Goal: Transaction & Acquisition: Purchase product/service

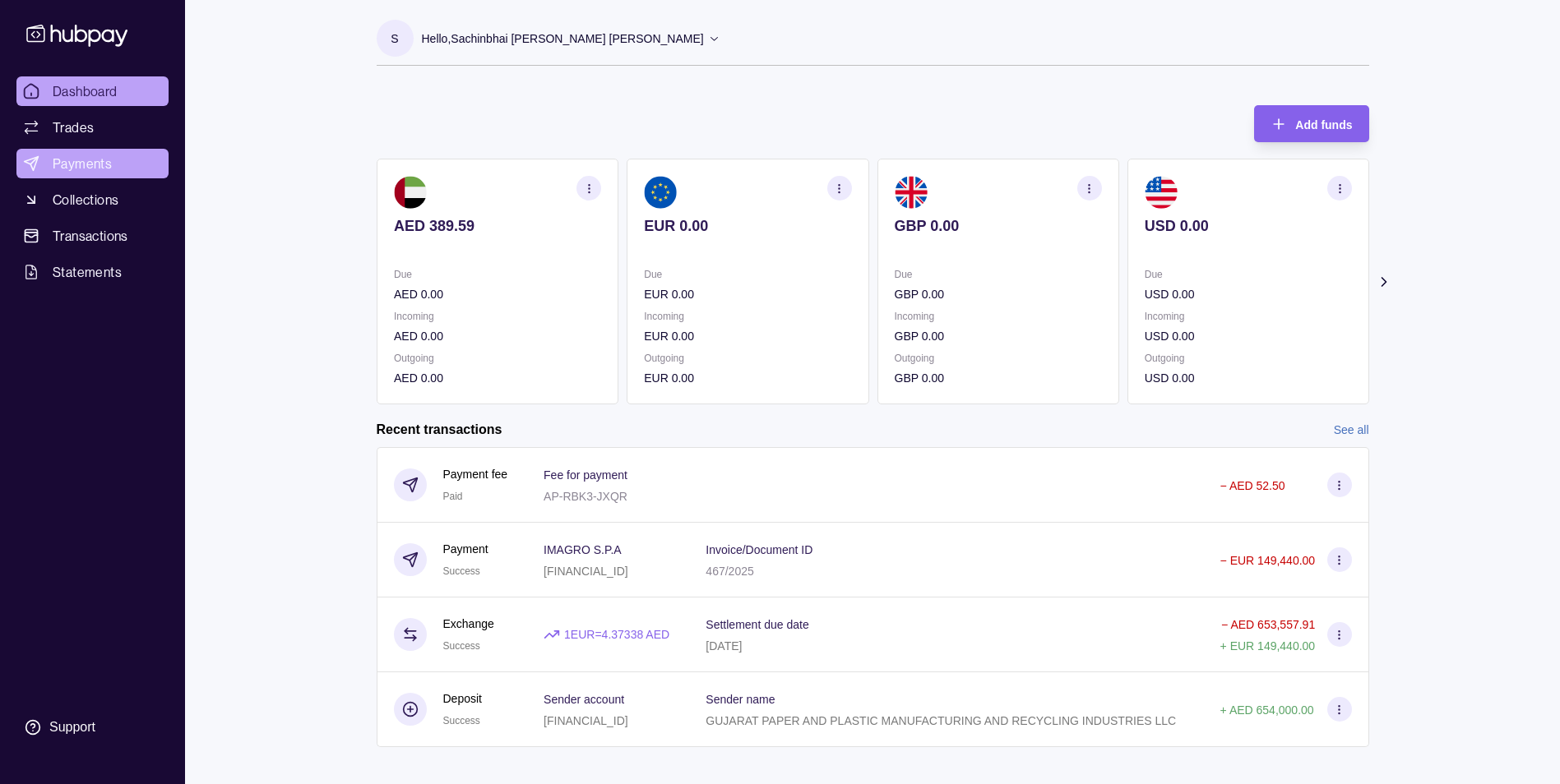
click at [94, 166] on span "Payments" at bounding box center [82, 163] width 59 height 20
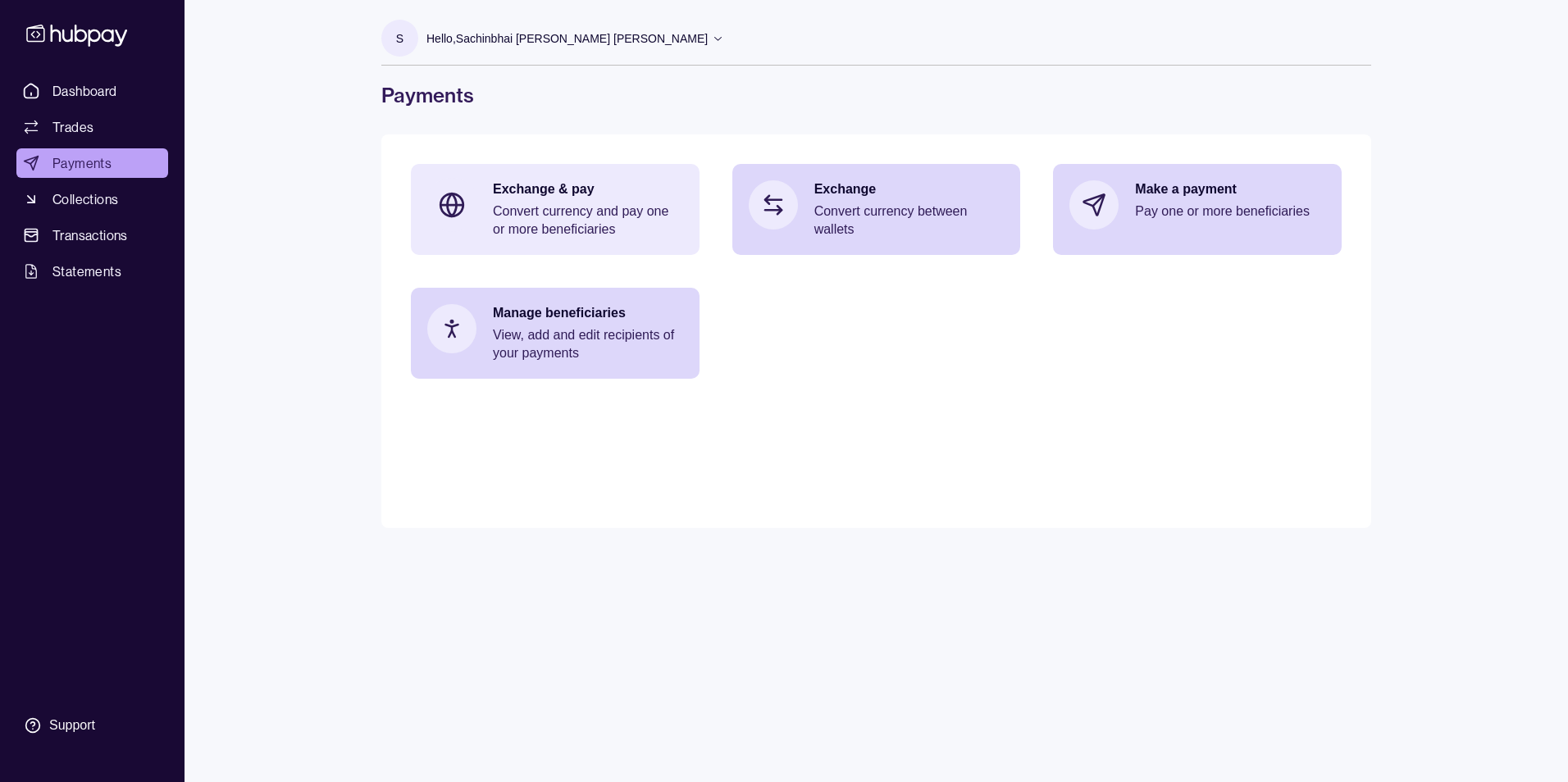
click at [526, 202] on div "Exchange & pay Convert currency and pay one or more beneficiaries" at bounding box center [588, 209] width 191 height 58
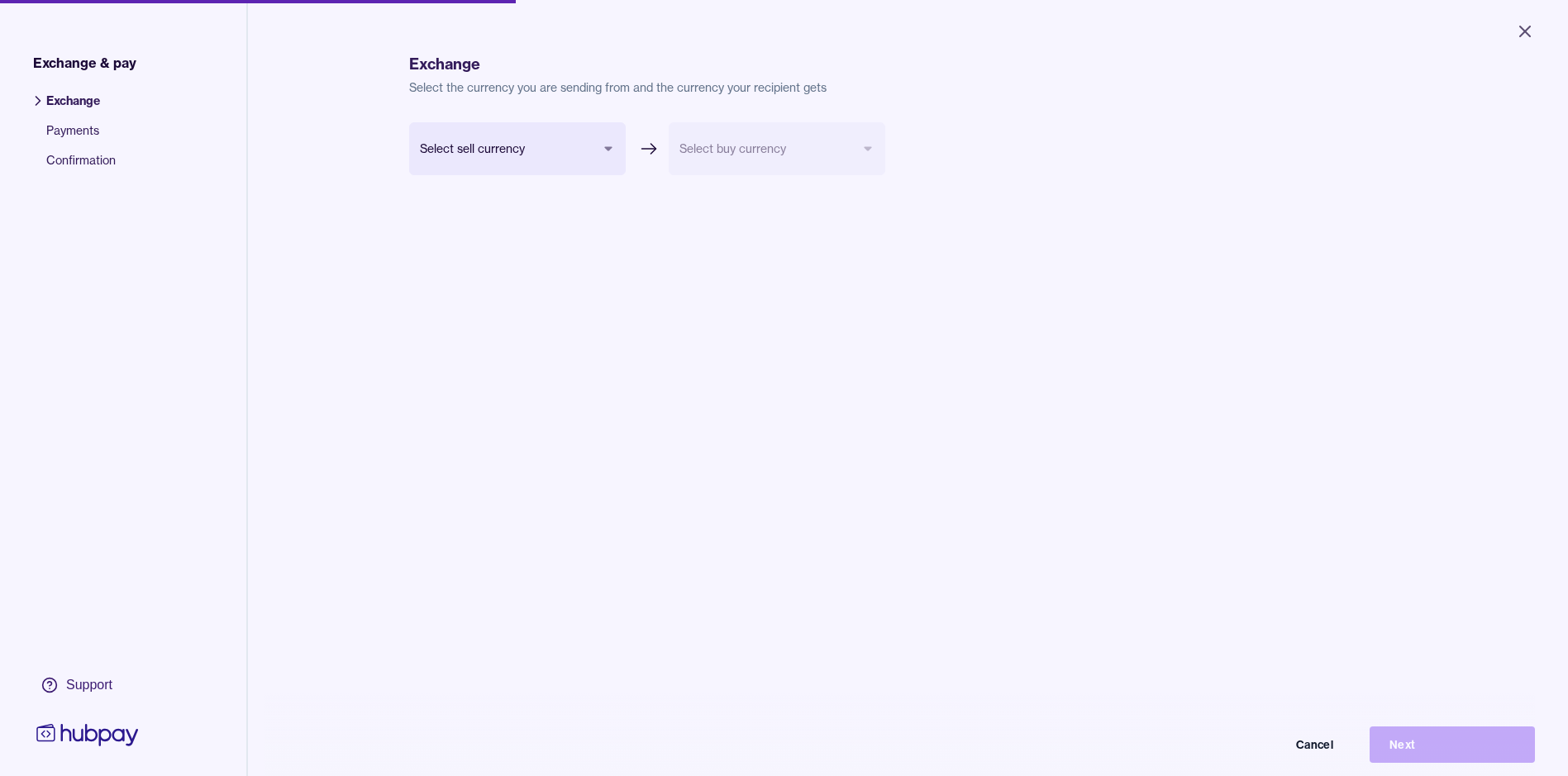
click at [531, 143] on body "Close Exchange & pay Exchange Payments Confirmation Support Exchange Select the…" at bounding box center [784, 388] width 1568 height 776
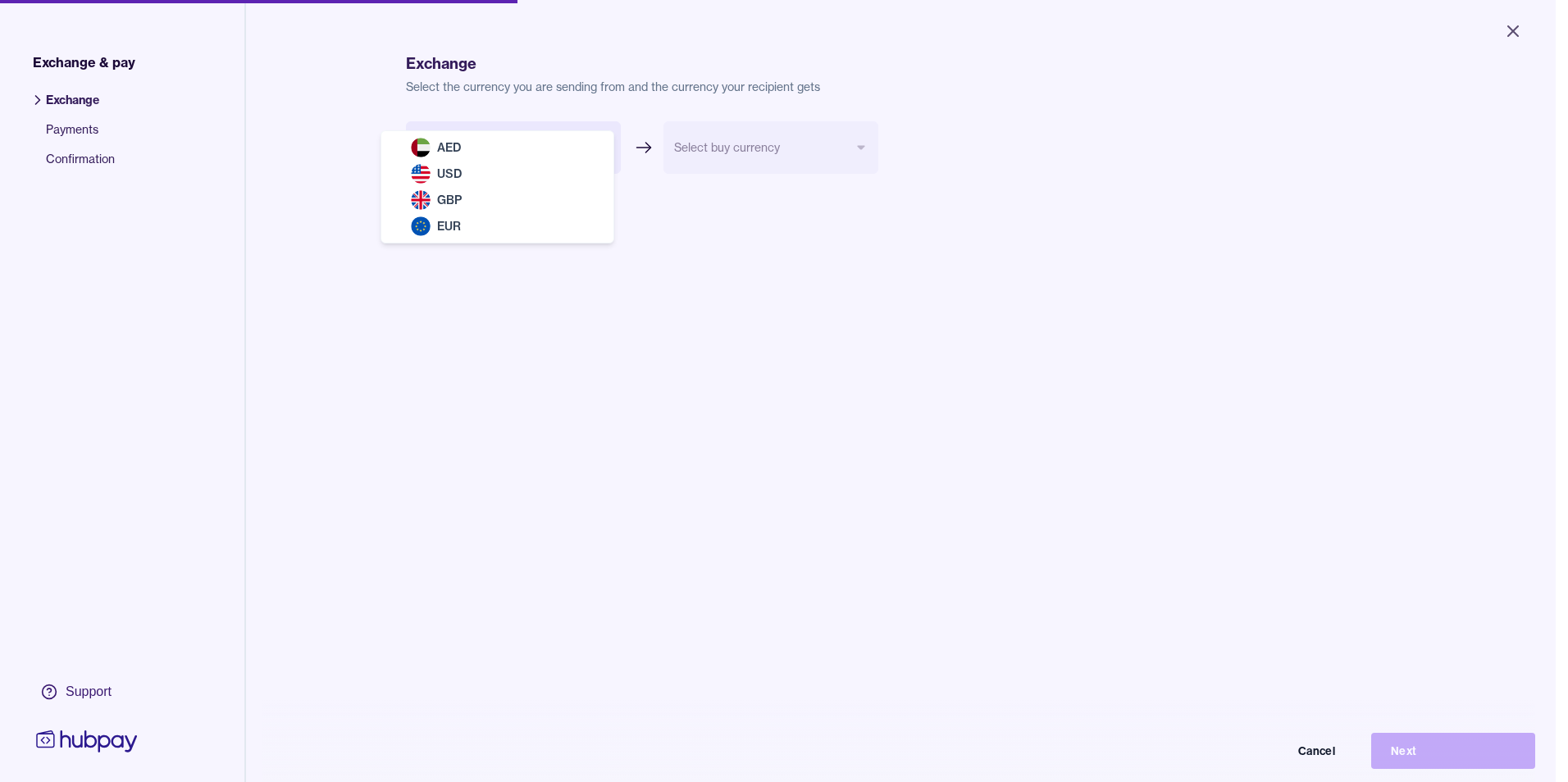
select select "***"
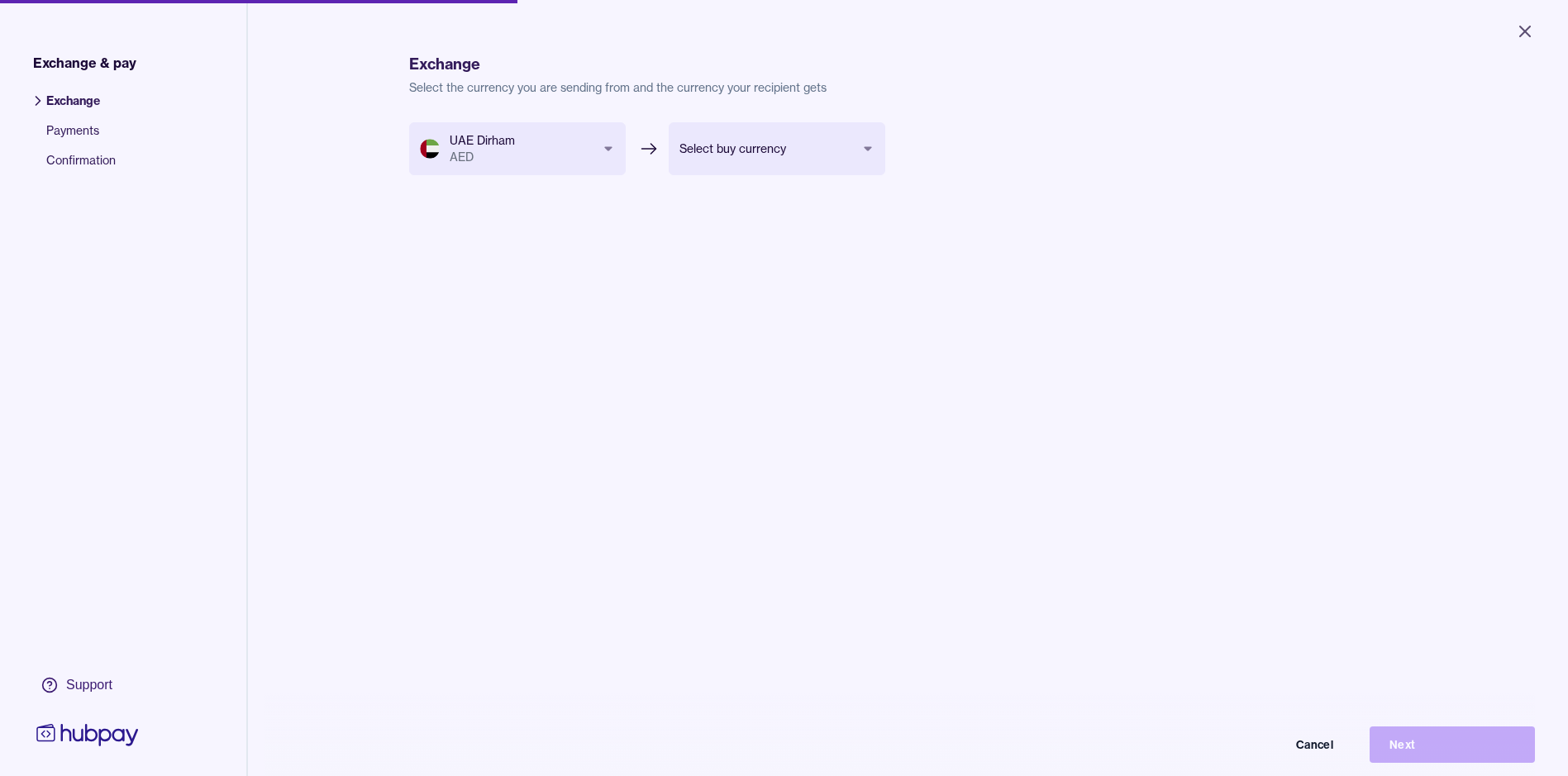
click at [804, 139] on body "Close Exchange & pay Exchange Payments Confirmation Support Exchange Select the…" at bounding box center [784, 388] width 1568 height 776
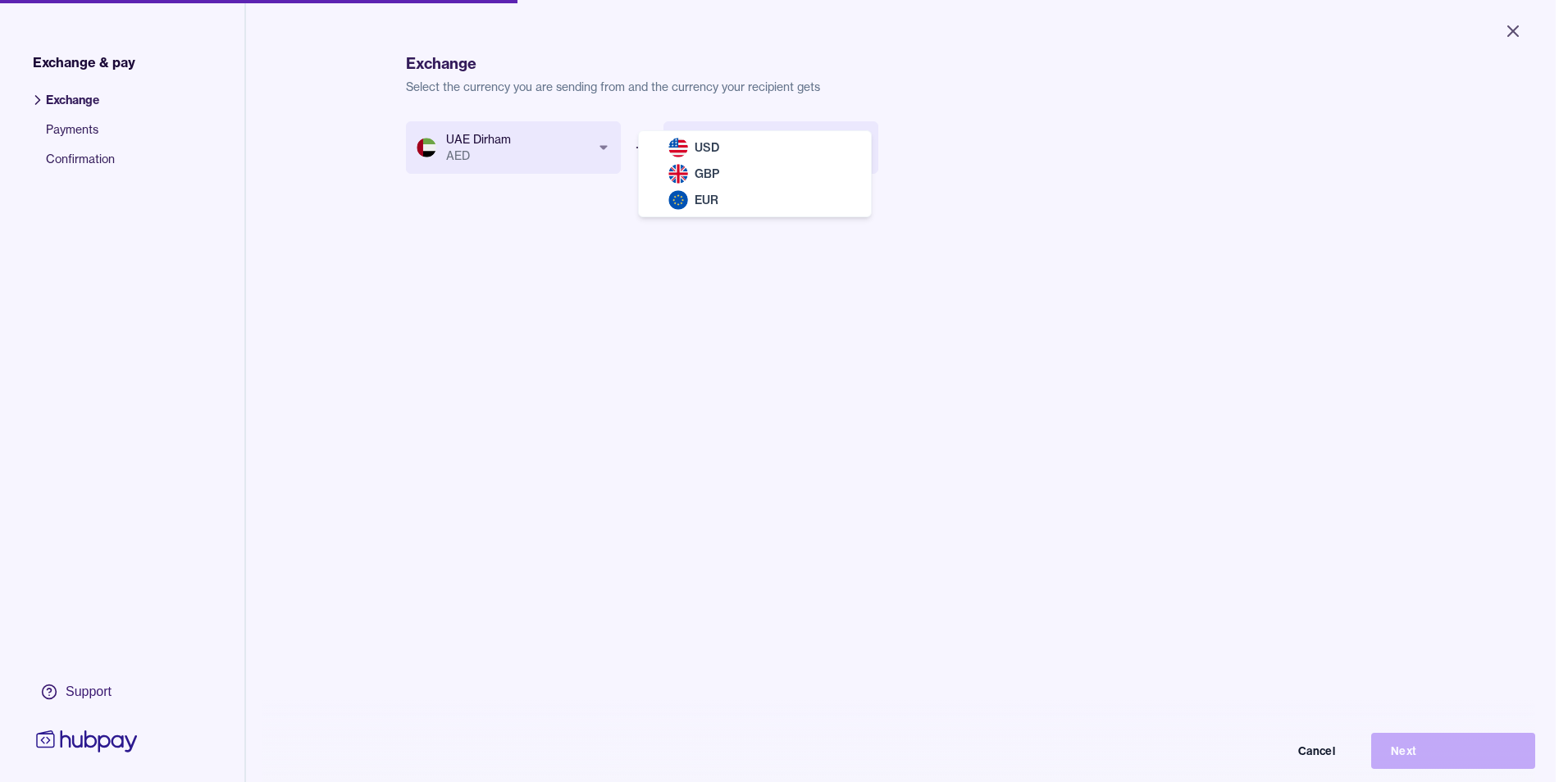
select select "***"
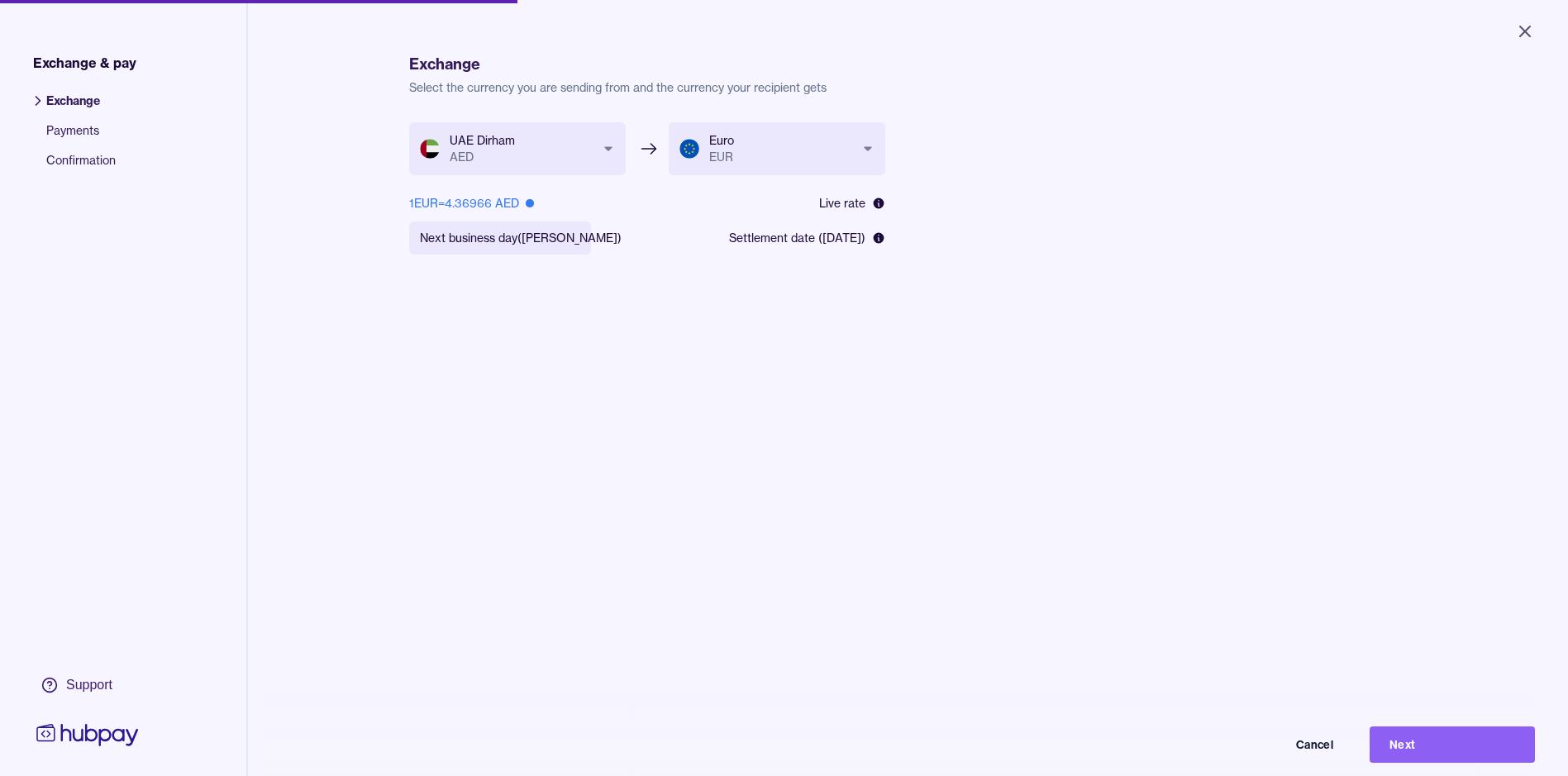
click at [75, 92] on div "Exchange Payments Confirmation" at bounding box center [123, 538] width 247 height 918
click at [1345, 754] on button "Cancel" at bounding box center [1270, 744] width 165 height 36
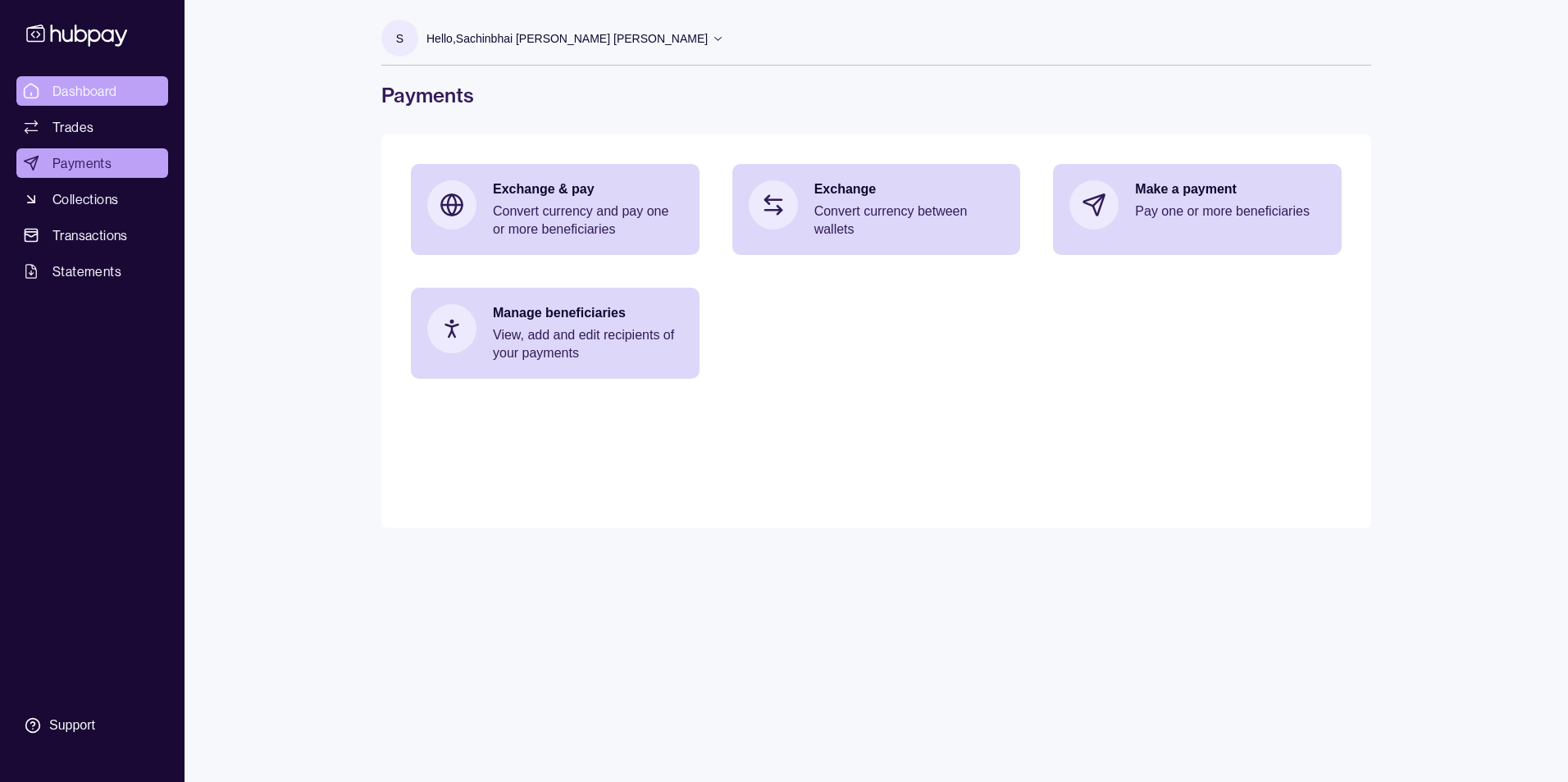
click at [82, 93] on span "Dashboard" at bounding box center [84, 91] width 64 height 20
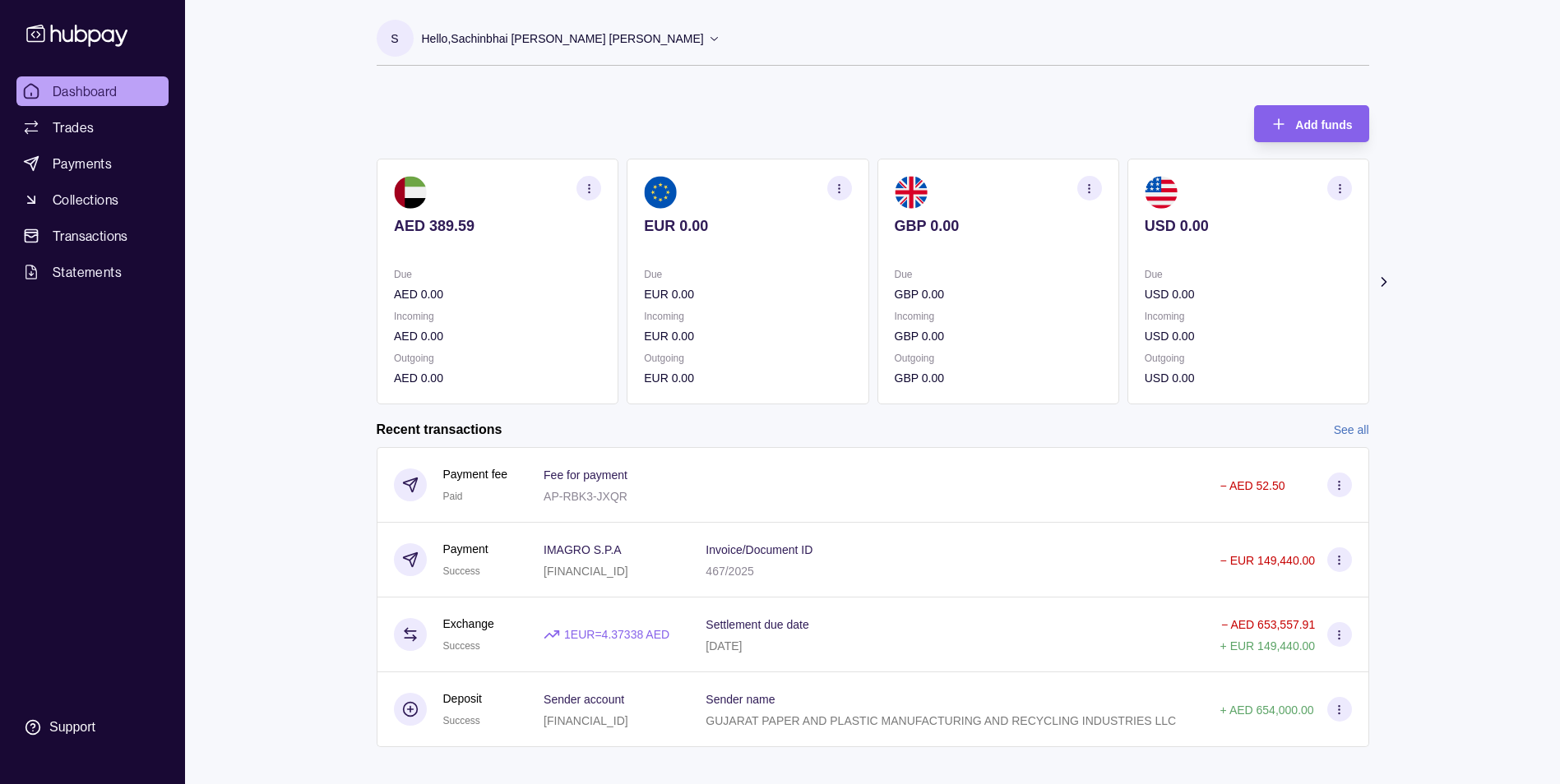
click at [84, 92] on span "Dashboard" at bounding box center [85, 91] width 65 height 20
click at [84, 90] on span "Dashboard" at bounding box center [85, 91] width 65 height 20
click at [84, 88] on span "Dashboard" at bounding box center [85, 91] width 65 height 20
click at [82, 124] on span "Trades" at bounding box center [72, 127] width 41 height 20
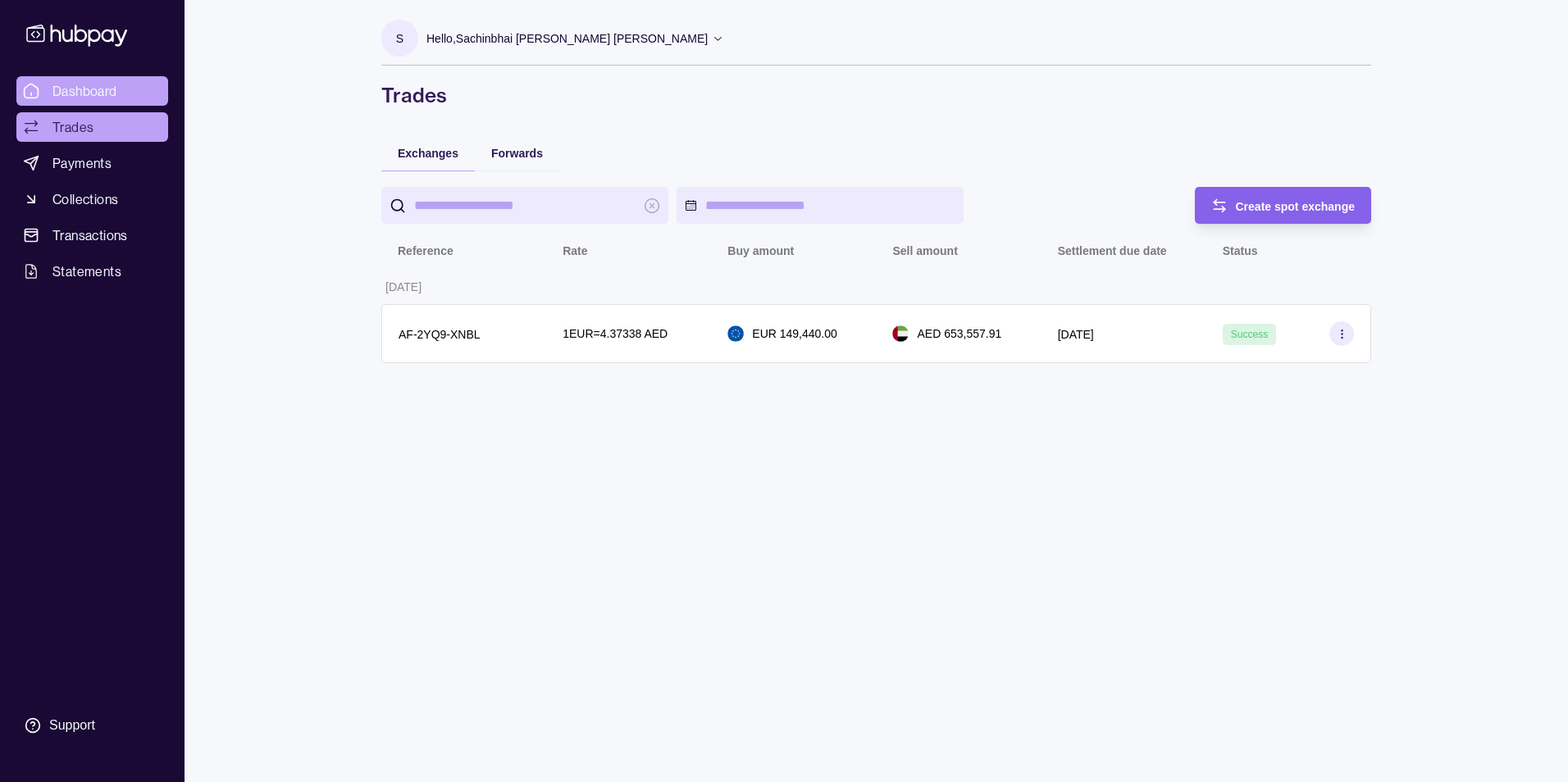
click at [105, 90] on span "Dashboard" at bounding box center [84, 91] width 64 height 20
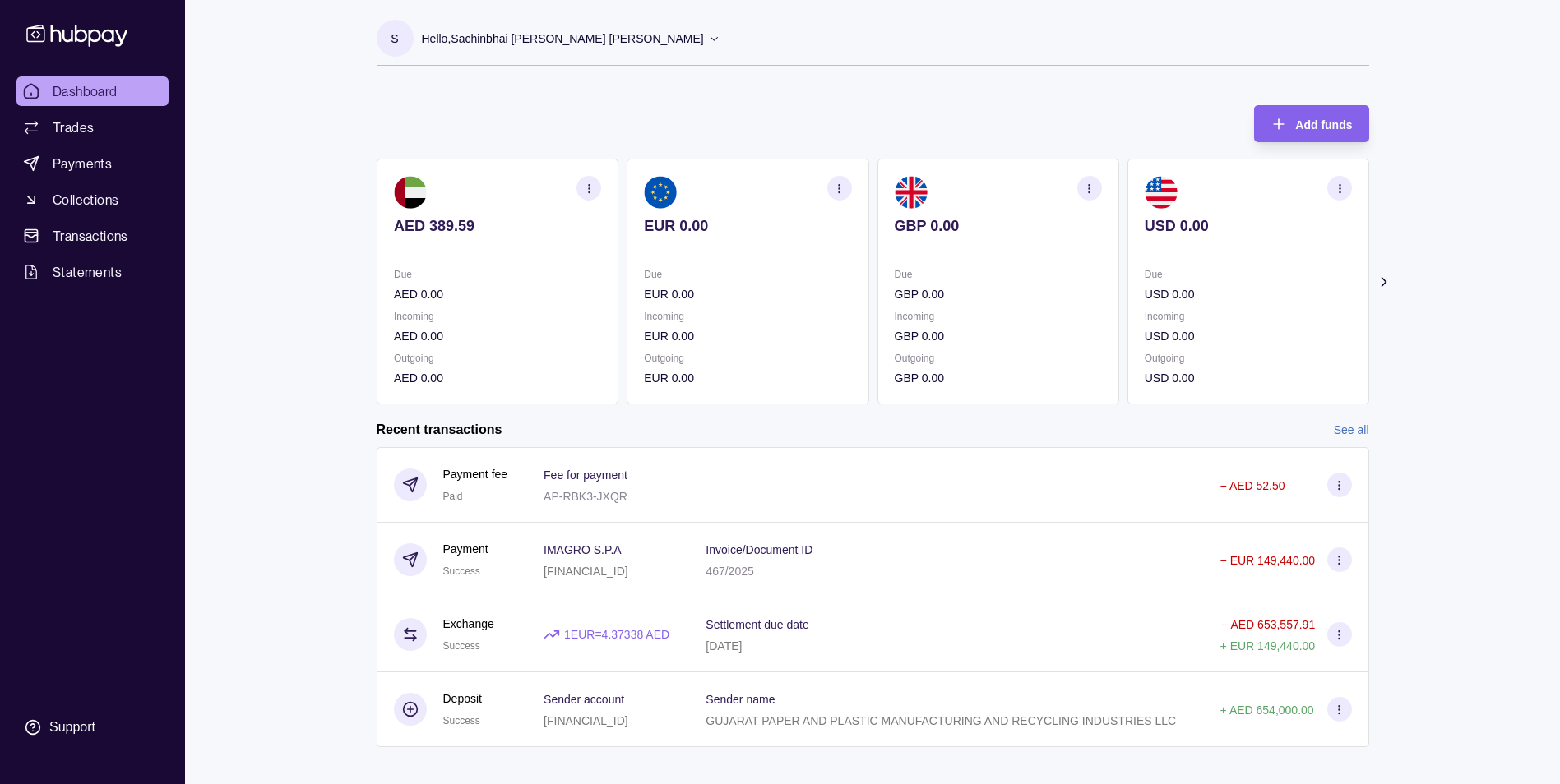
click at [51, 80] on link "Dashboard" at bounding box center [92, 90] width 152 height 29
click at [117, 168] on link "Payments" at bounding box center [92, 163] width 152 height 29
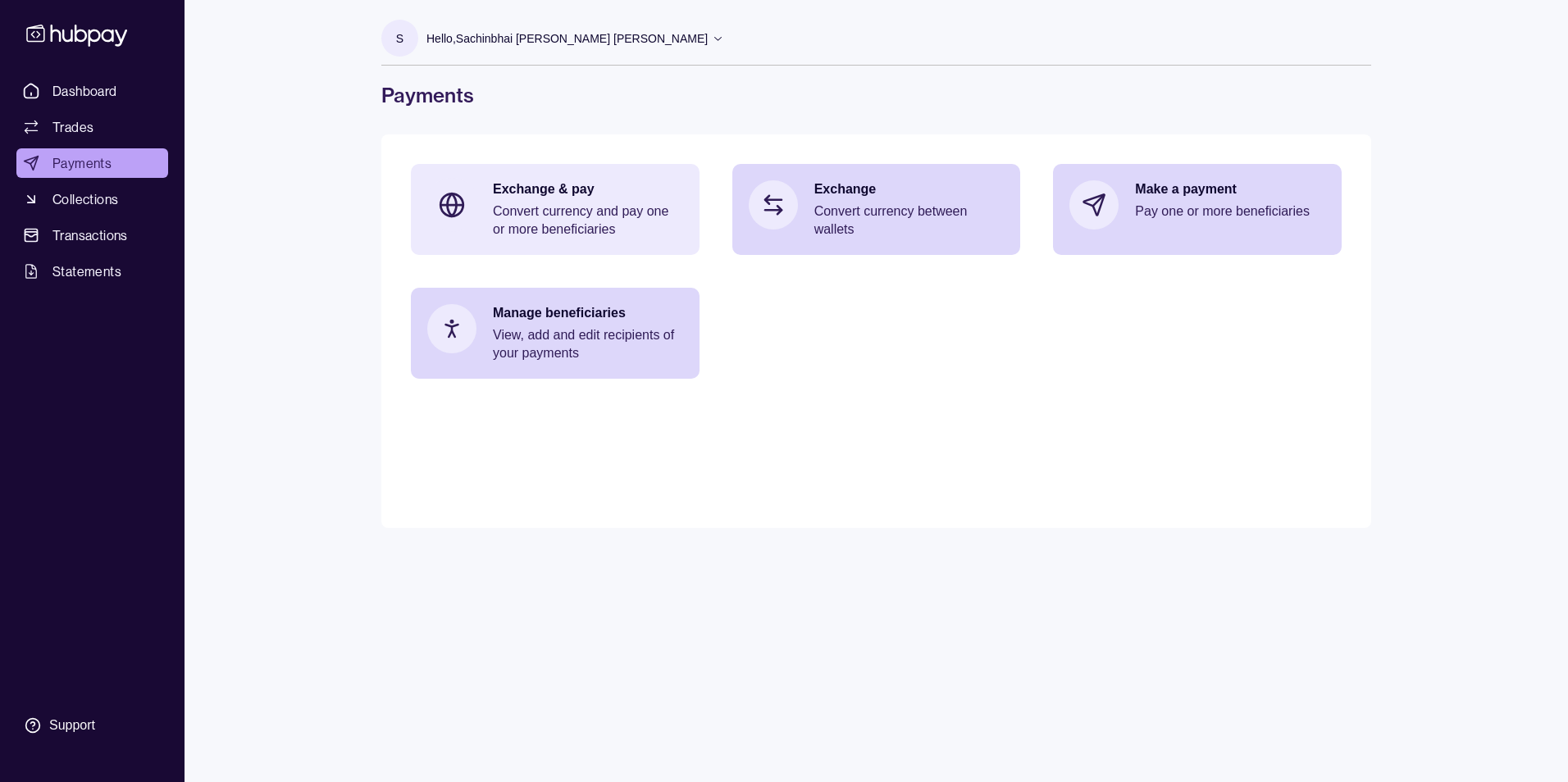
click at [532, 211] on p "Convert currency and pay one or more beneficiaries" at bounding box center [588, 221] width 191 height 36
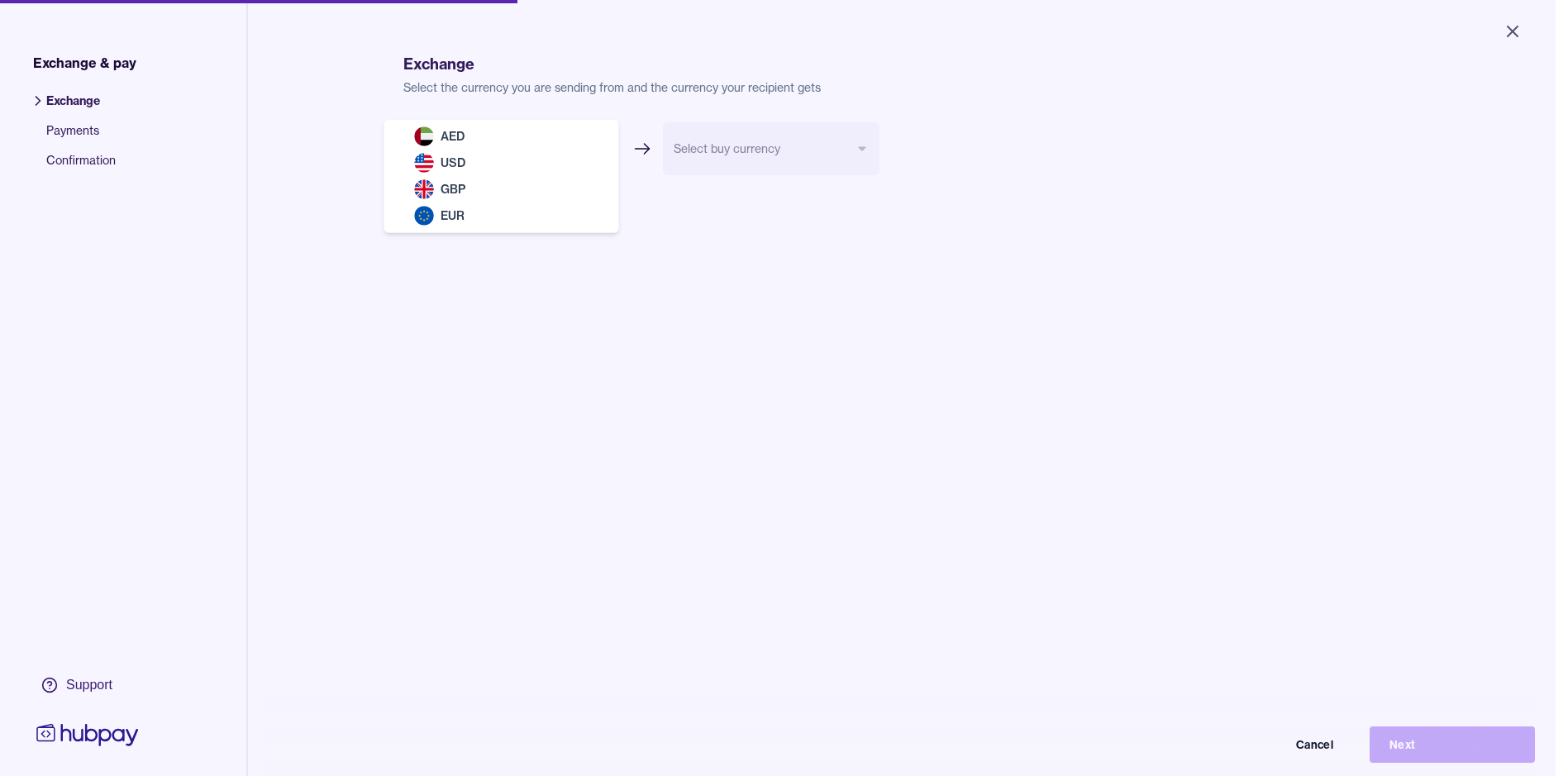
click at [505, 157] on body "Close Exchange & pay Exchange Payments Confirmation Support Exchange Select the…" at bounding box center [778, 388] width 1556 height 776
select select "***"
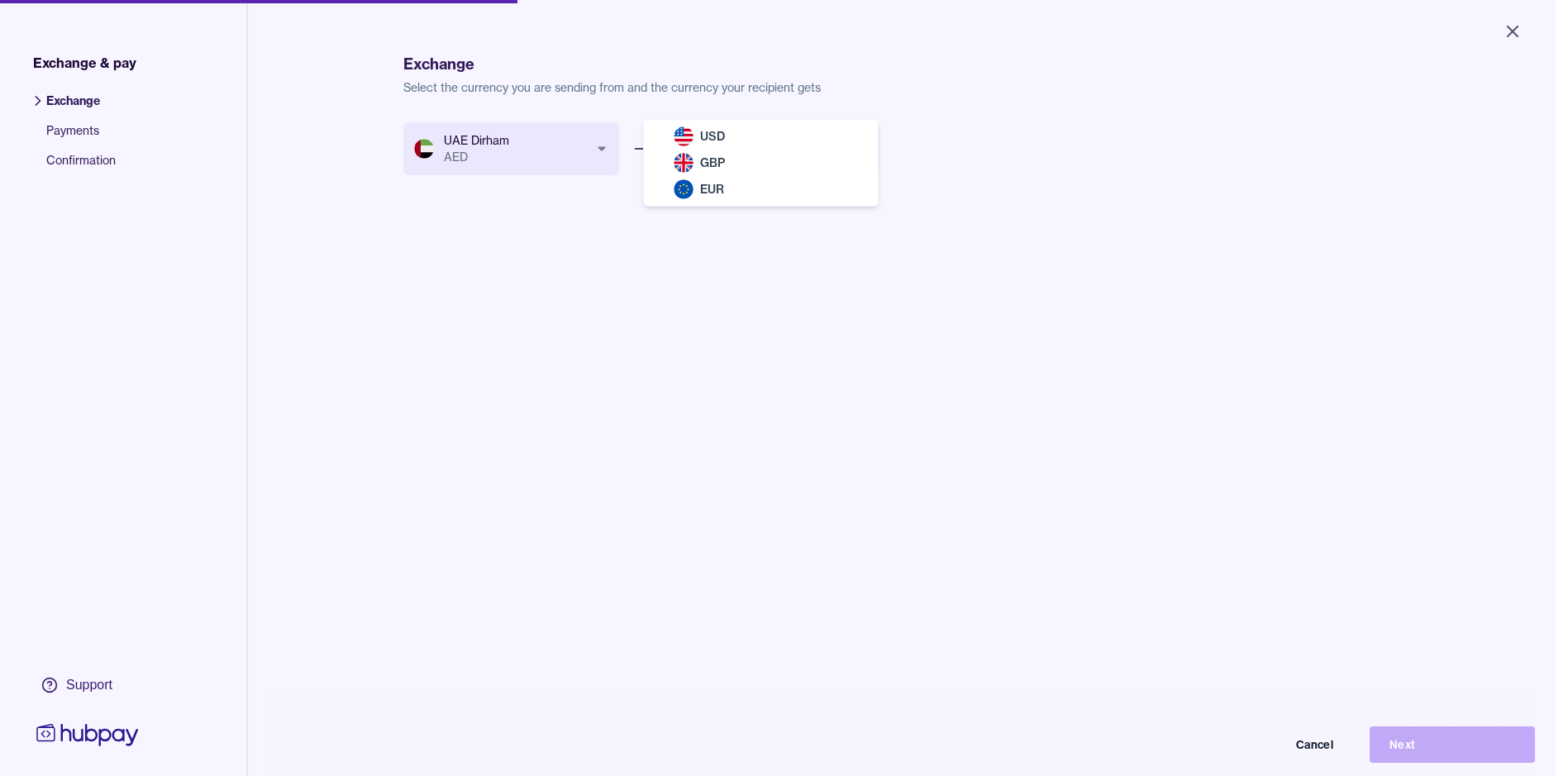
click at [813, 158] on body "Close Exchange & pay Exchange Payments Confirmation Support Exchange Select the…" at bounding box center [778, 388] width 1556 height 776
select select "***"
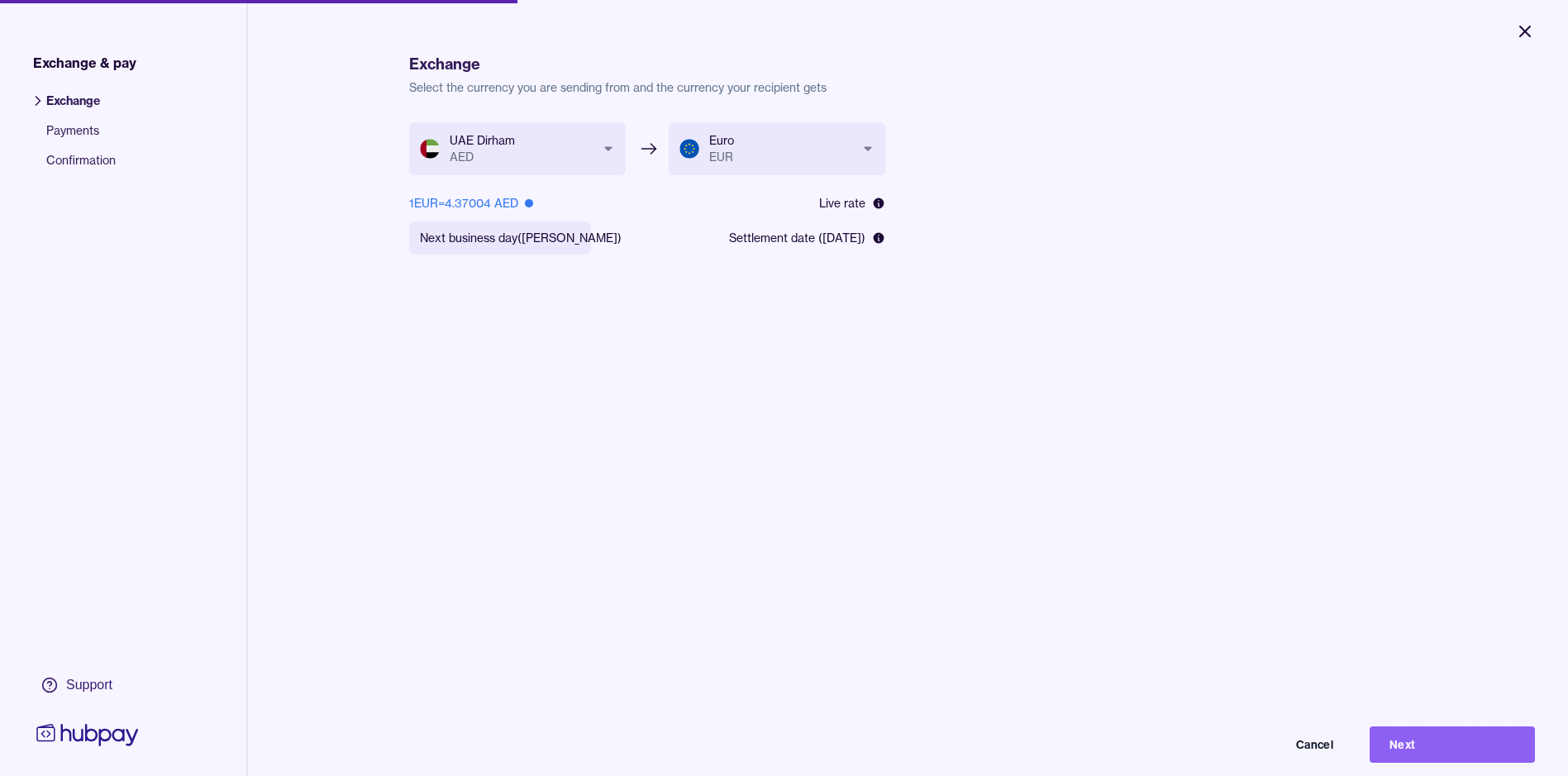
click at [1523, 33] on icon "Close" at bounding box center [1524, 32] width 10 height 10
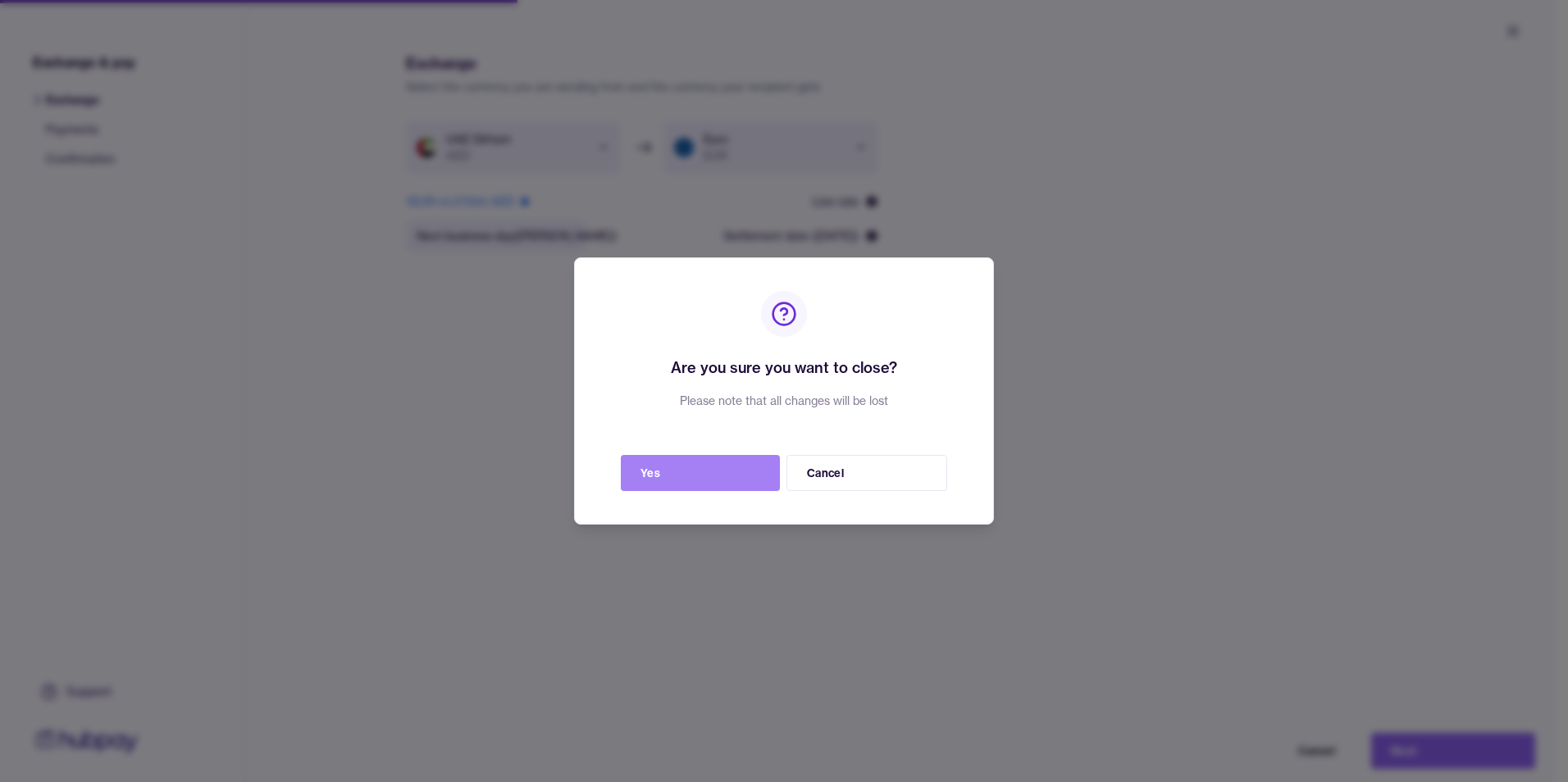
click at [728, 476] on button "Yes" at bounding box center [701, 473] width 159 height 36
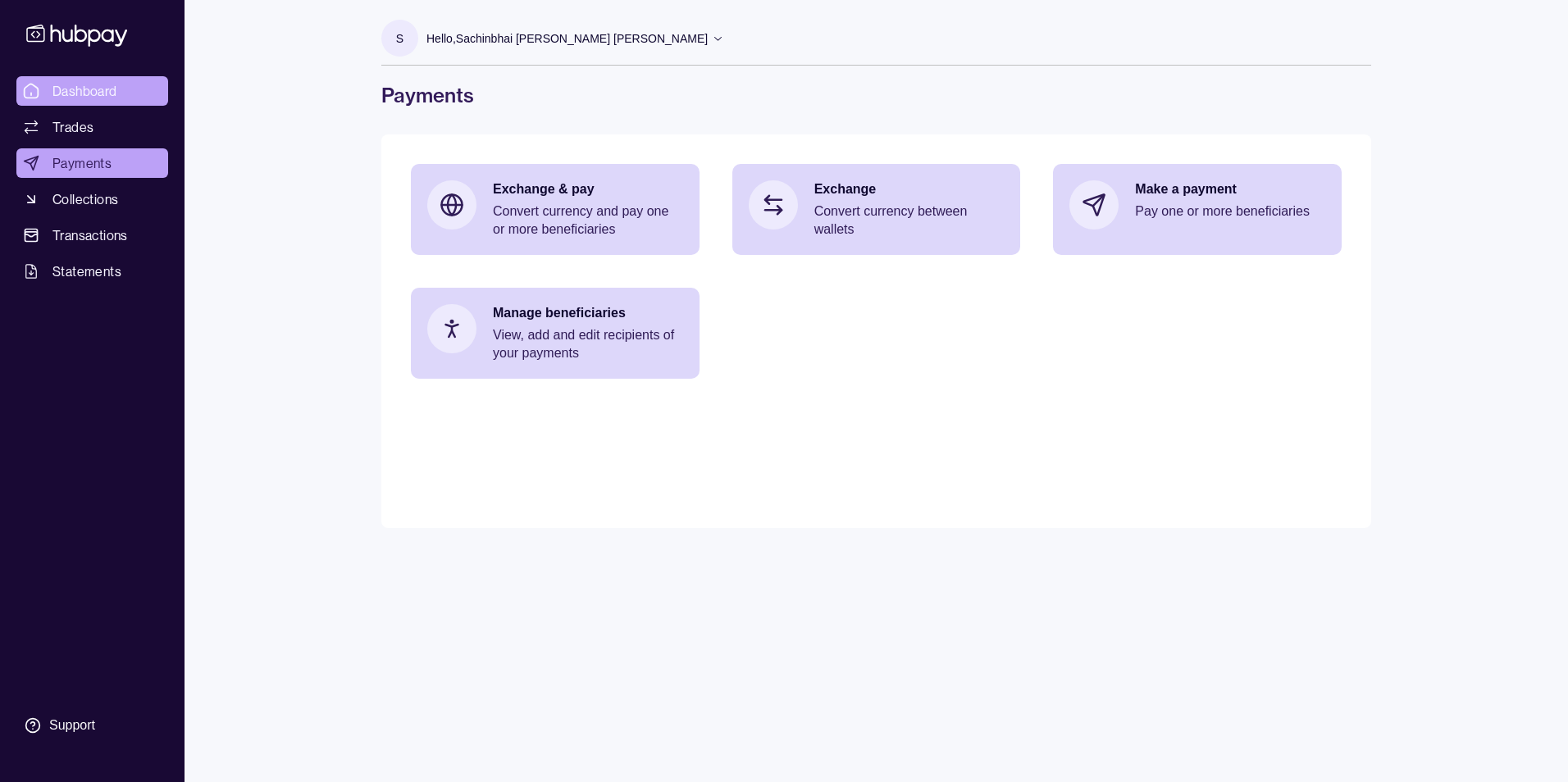
click at [85, 85] on span "Dashboard" at bounding box center [84, 91] width 64 height 20
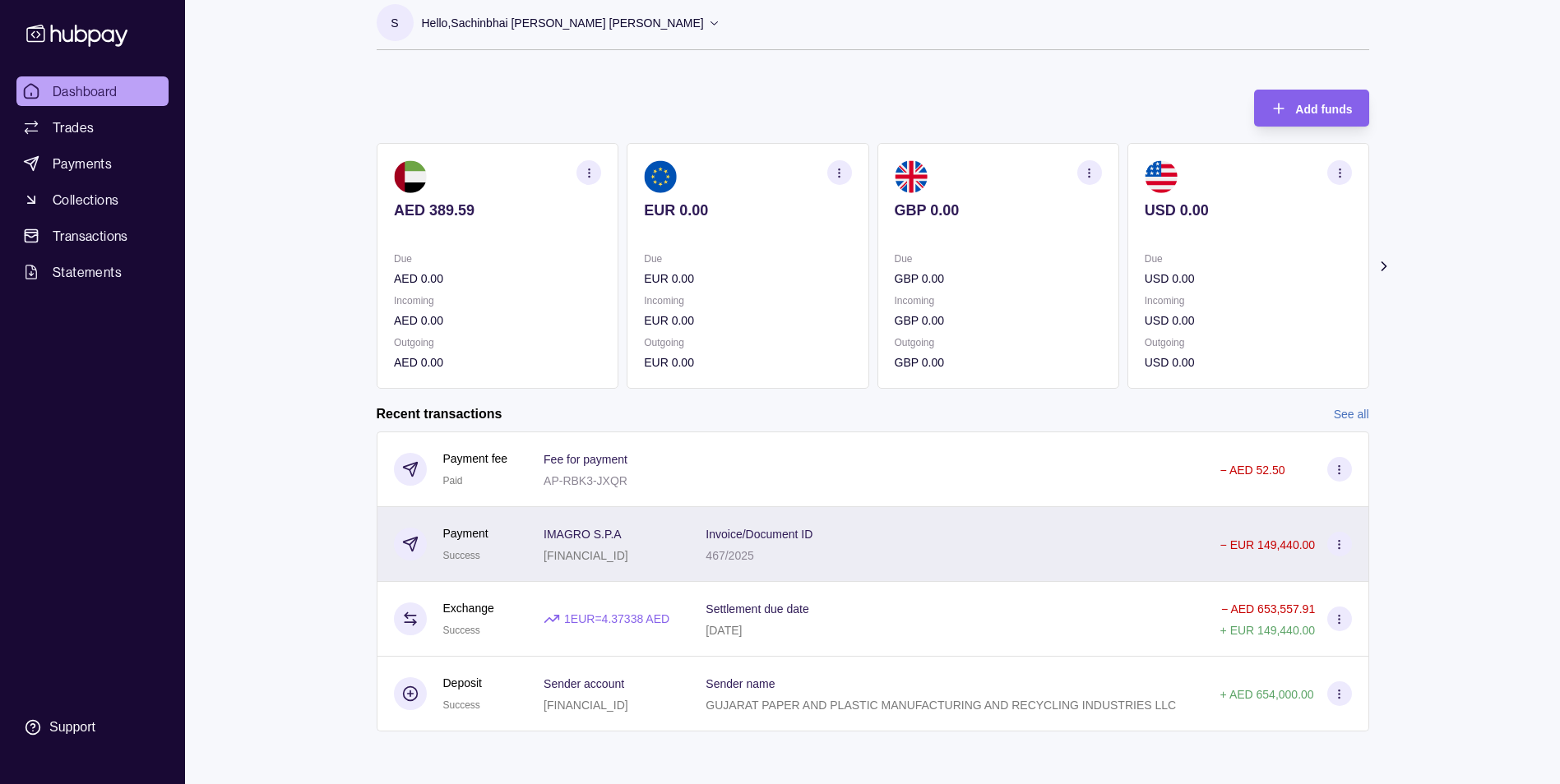
scroll to position [88, 0]
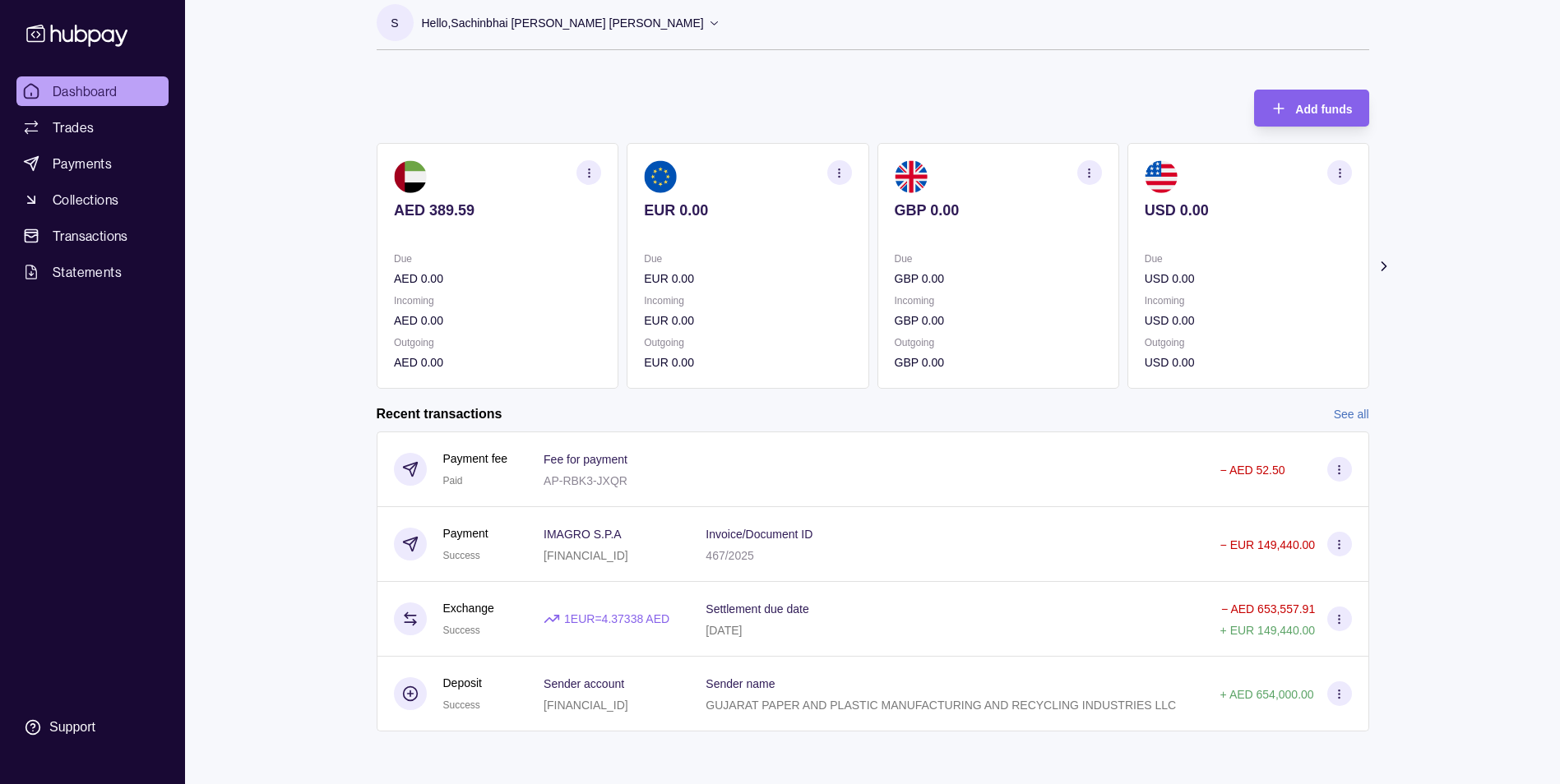
click at [101, 98] on span "Dashboard" at bounding box center [85, 91] width 65 height 20
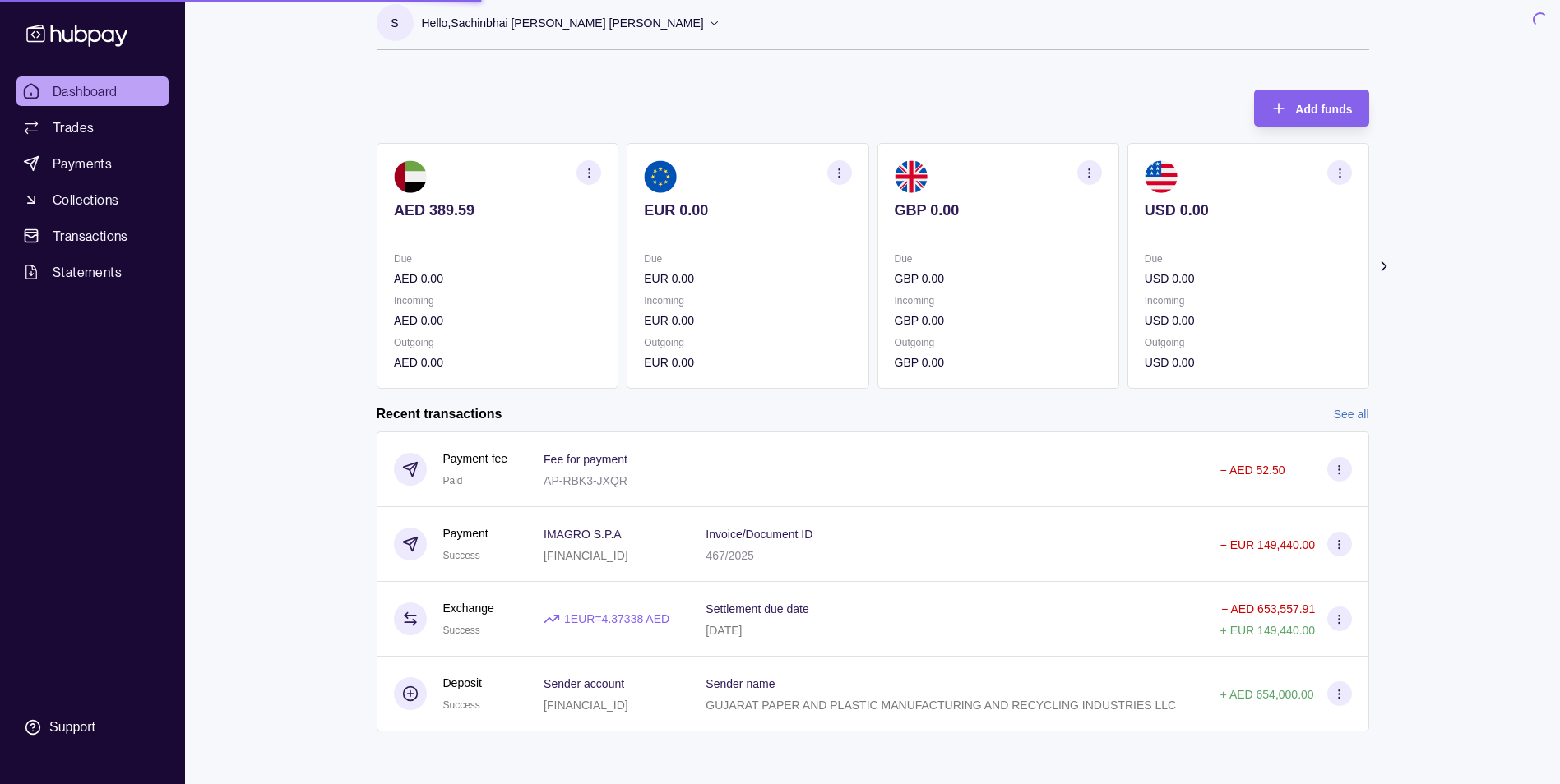
scroll to position [0, 0]
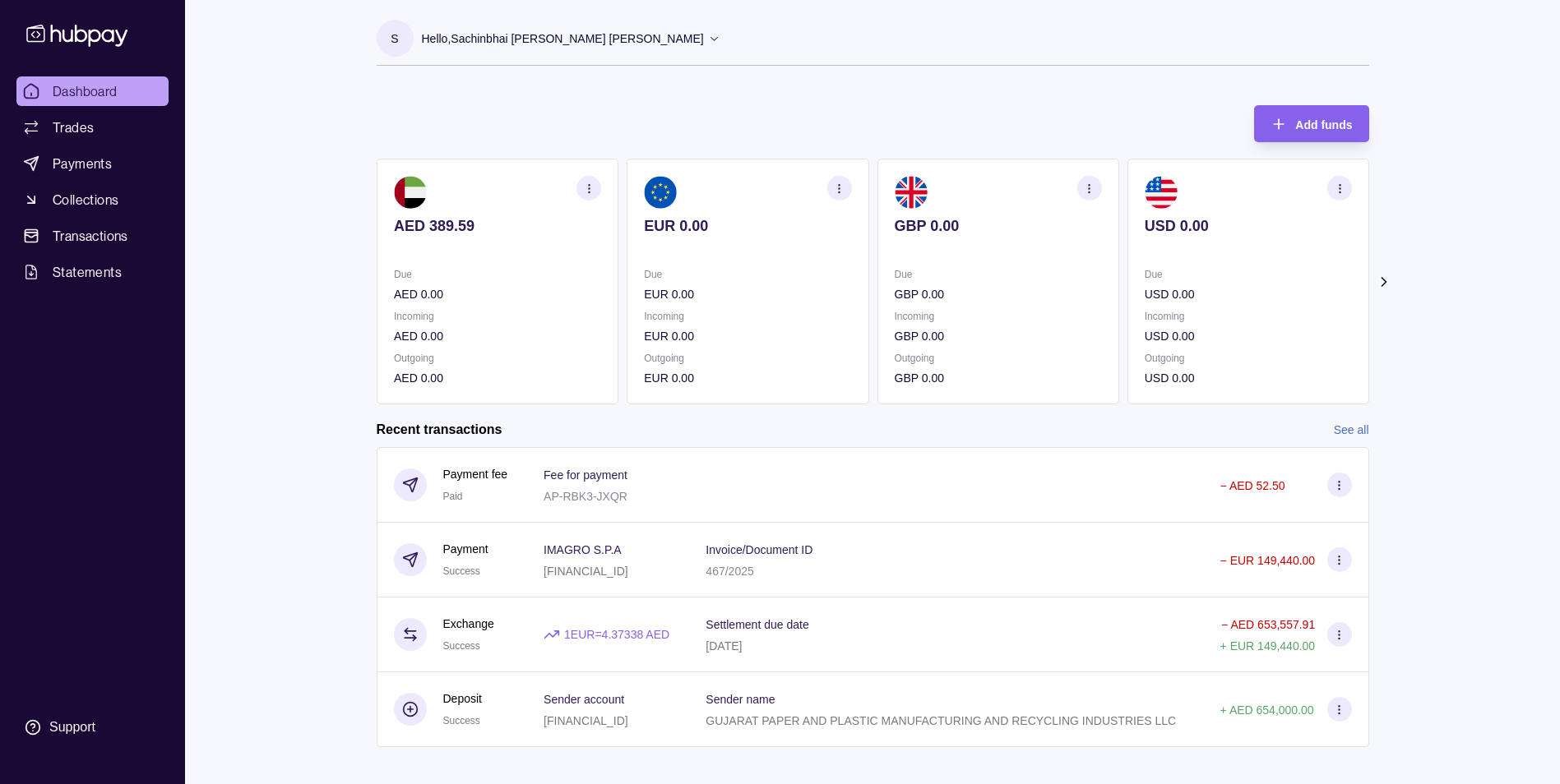
click at [101, 98] on span "Dashboard" at bounding box center [85, 91] width 65 height 20
click at [79, 121] on span "Trades" at bounding box center [72, 127] width 41 height 20
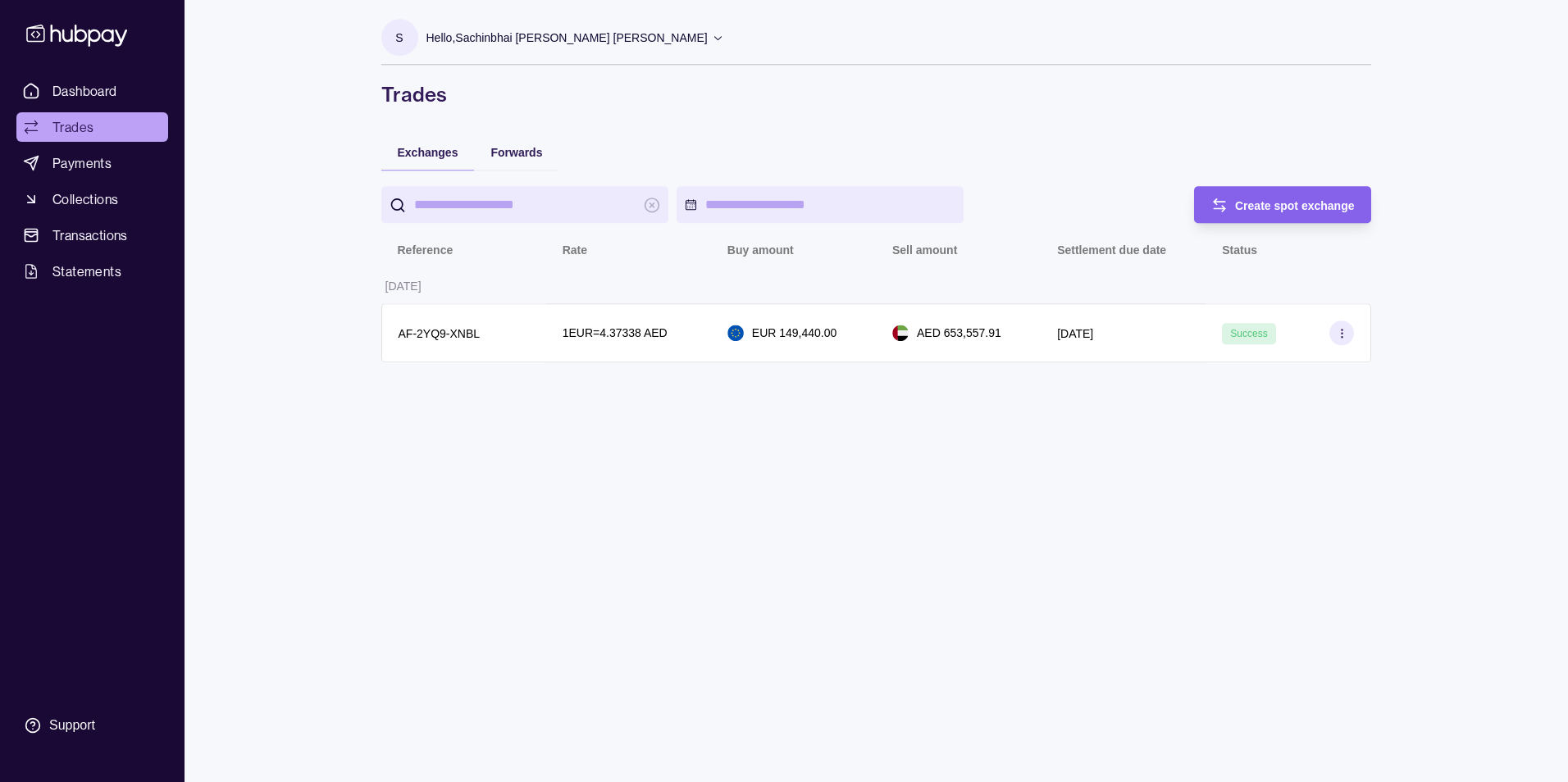
click at [91, 91] on span "Dashboard" at bounding box center [84, 91] width 64 height 20
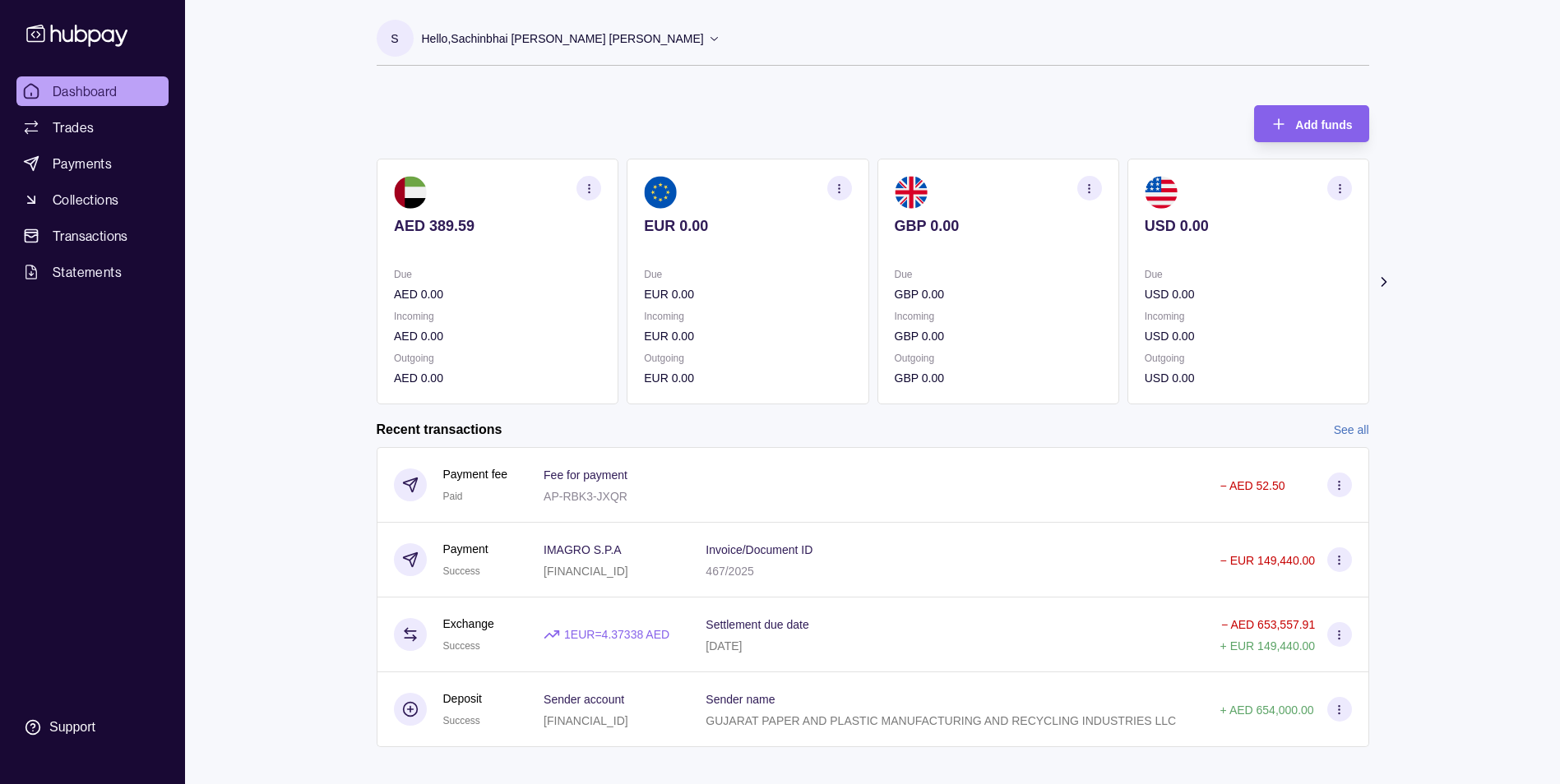
click at [91, 91] on span "Dashboard" at bounding box center [85, 91] width 65 height 20
click at [94, 87] on span "Dashboard" at bounding box center [85, 91] width 65 height 20
click at [100, 89] on span "Dashboard" at bounding box center [85, 91] width 65 height 20
click at [88, 87] on span "Dashboard" at bounding box center [85, 91] width 65 height 20
click at [87, 87] on span "Dashboard" at bounding box center [85, 91] width 65 height 20
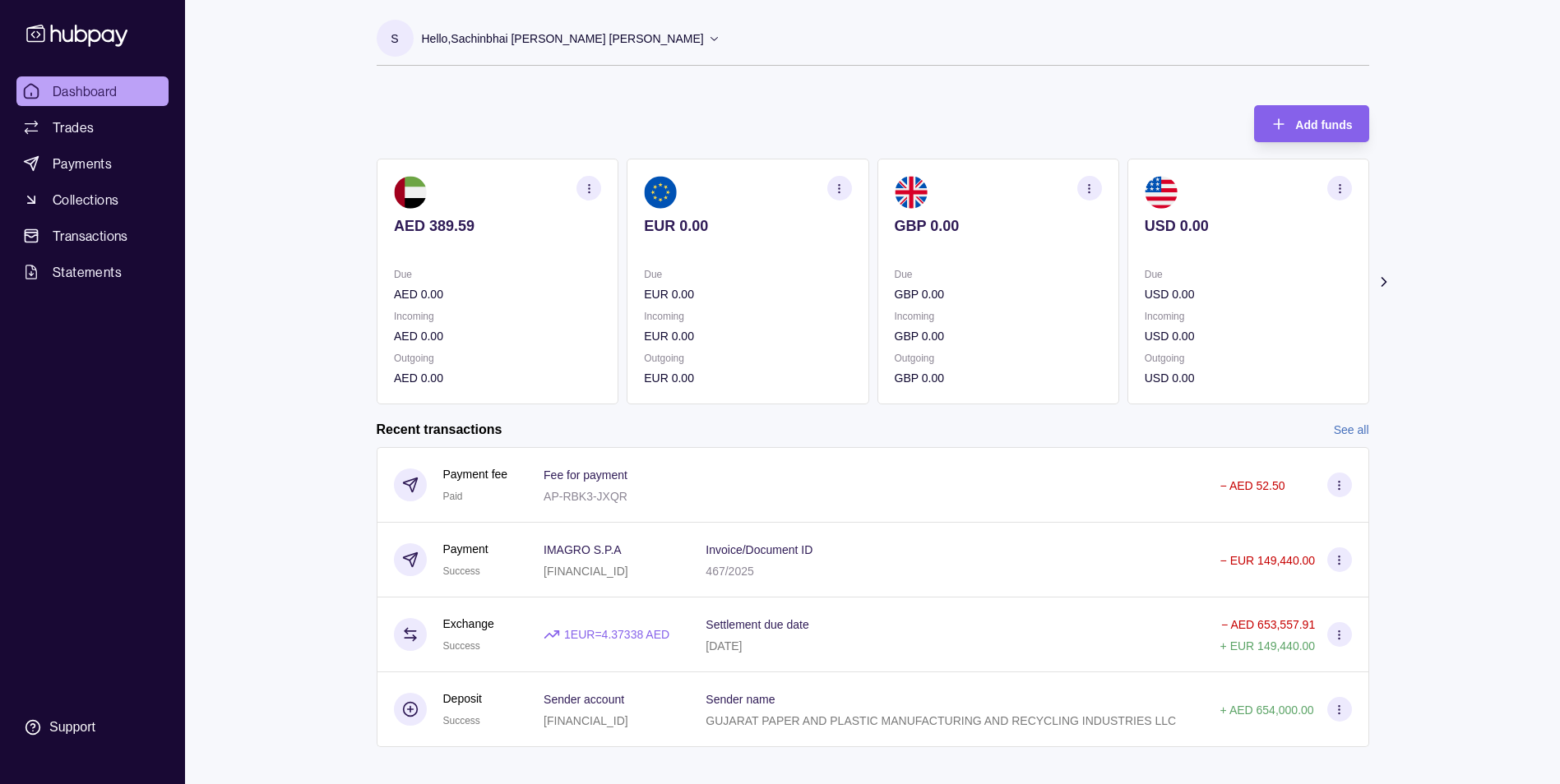
click at [112, 93] on span "Dashboard" at bounding box center [85, 91] width 65 height 20
click at [99, 86] on span "Dashboard" at bounding box center [85, 91] width 65 height 20
click at [110, 125] on link "Trades" at bounding box center [92, 126] width 152 height 29
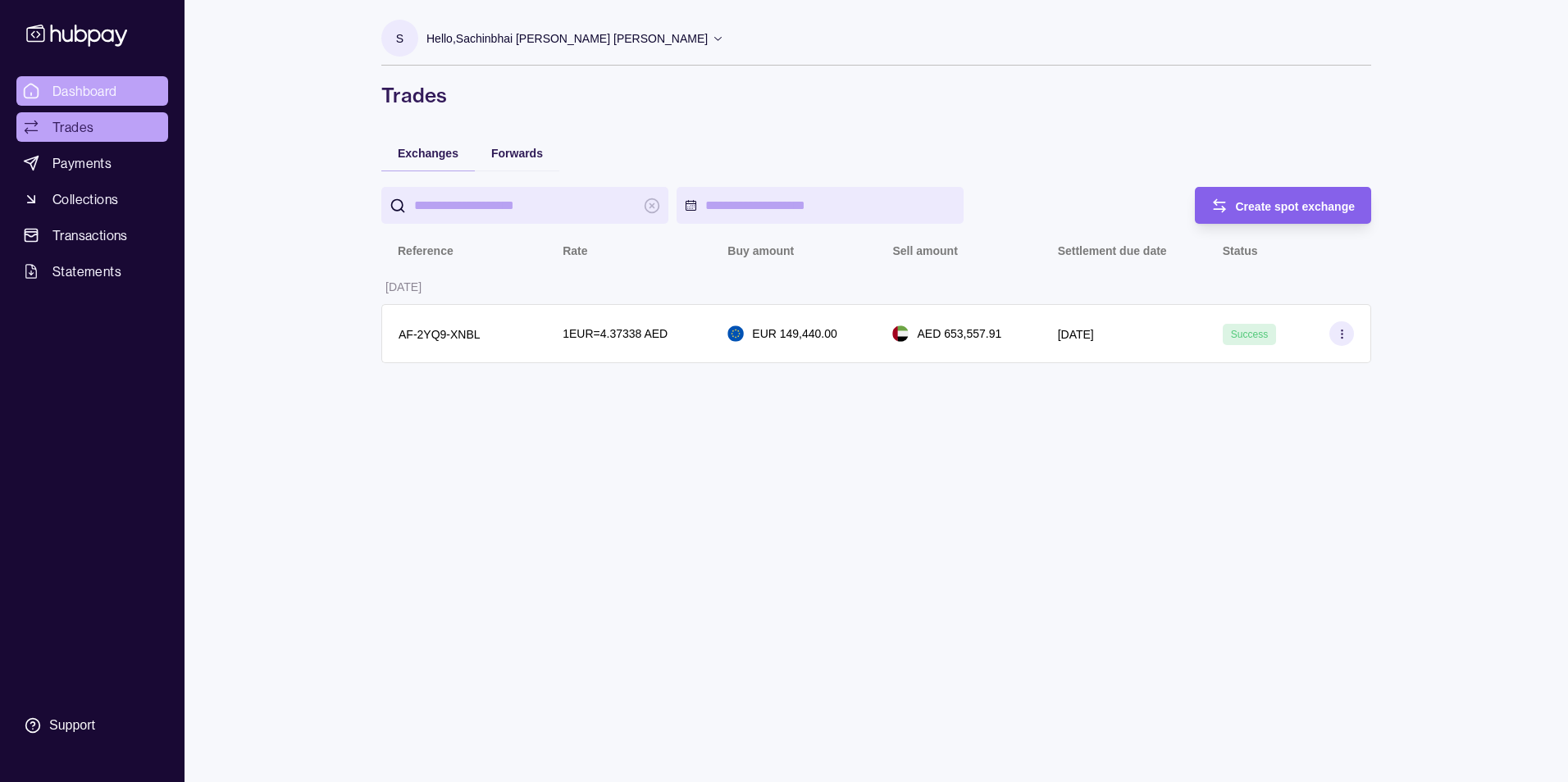
click at [100, 90] on span "Dashboard" at bounding box center [84, 91] width 64 height 20
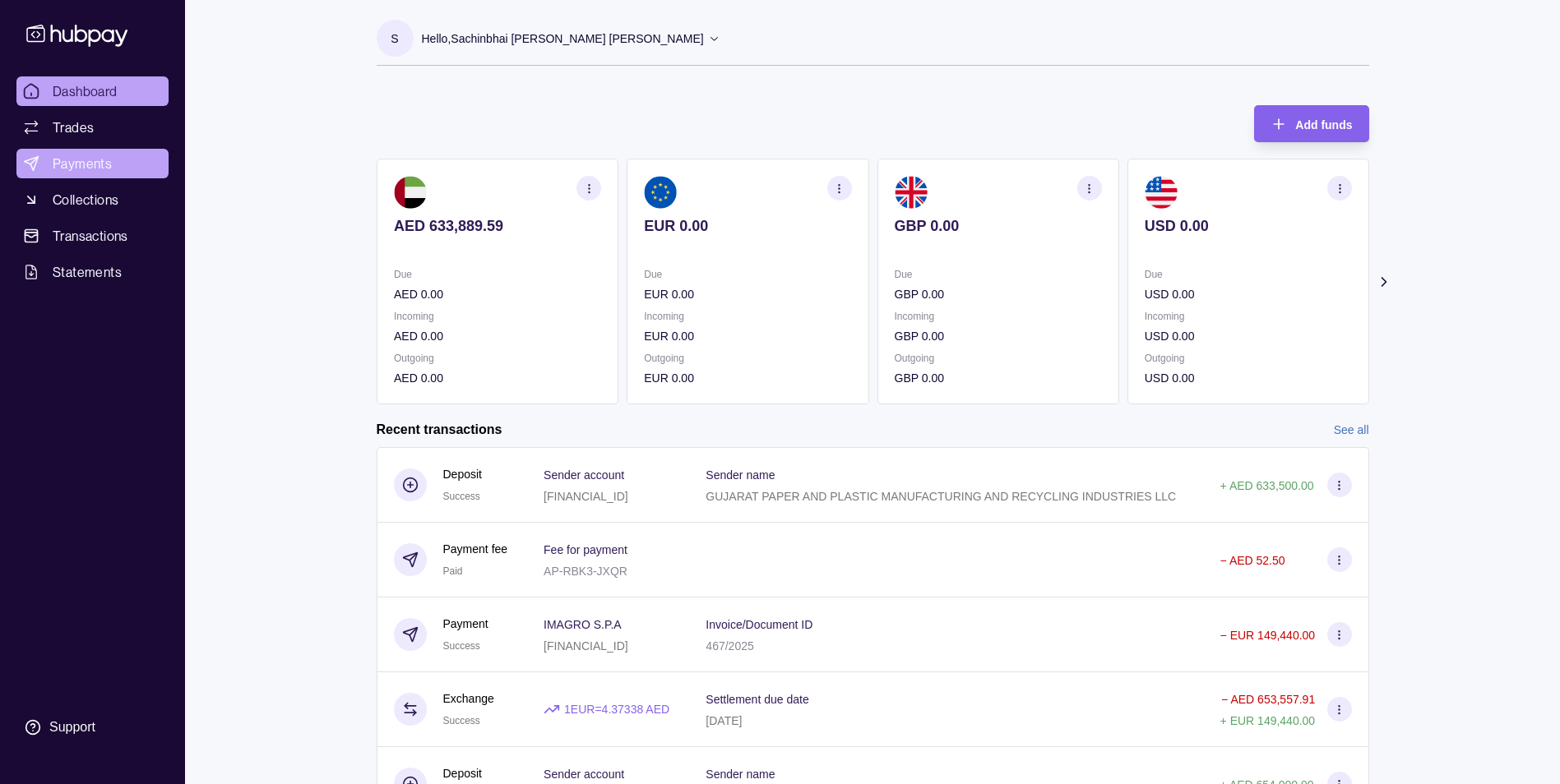
click at [94, 164] on span "Payments" at bounding box center [82, 163] width 59 height 20
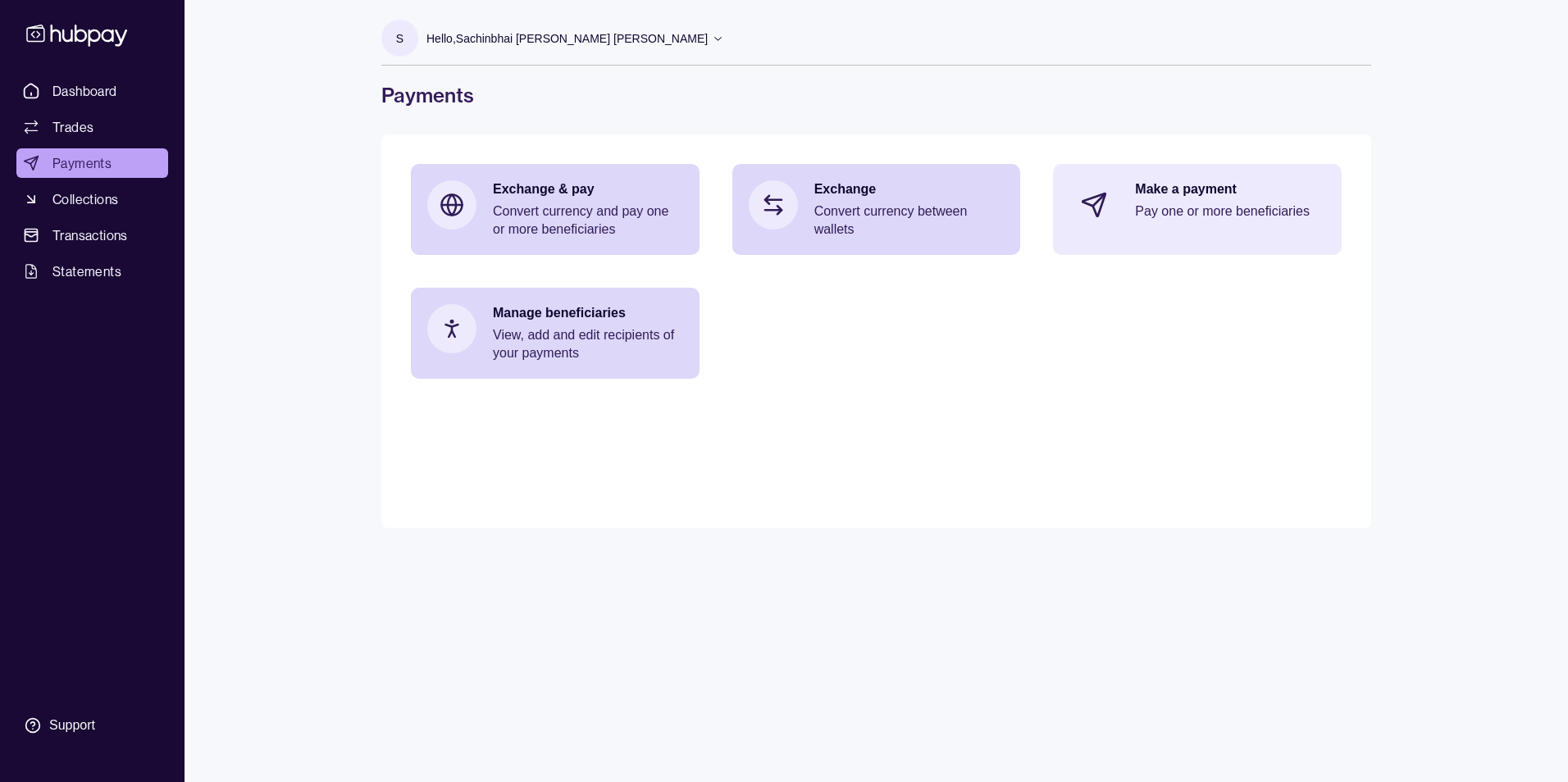
click at [1186, 191] on p "Make a payment" at bounding box center [1230, 189] width 191 height 18
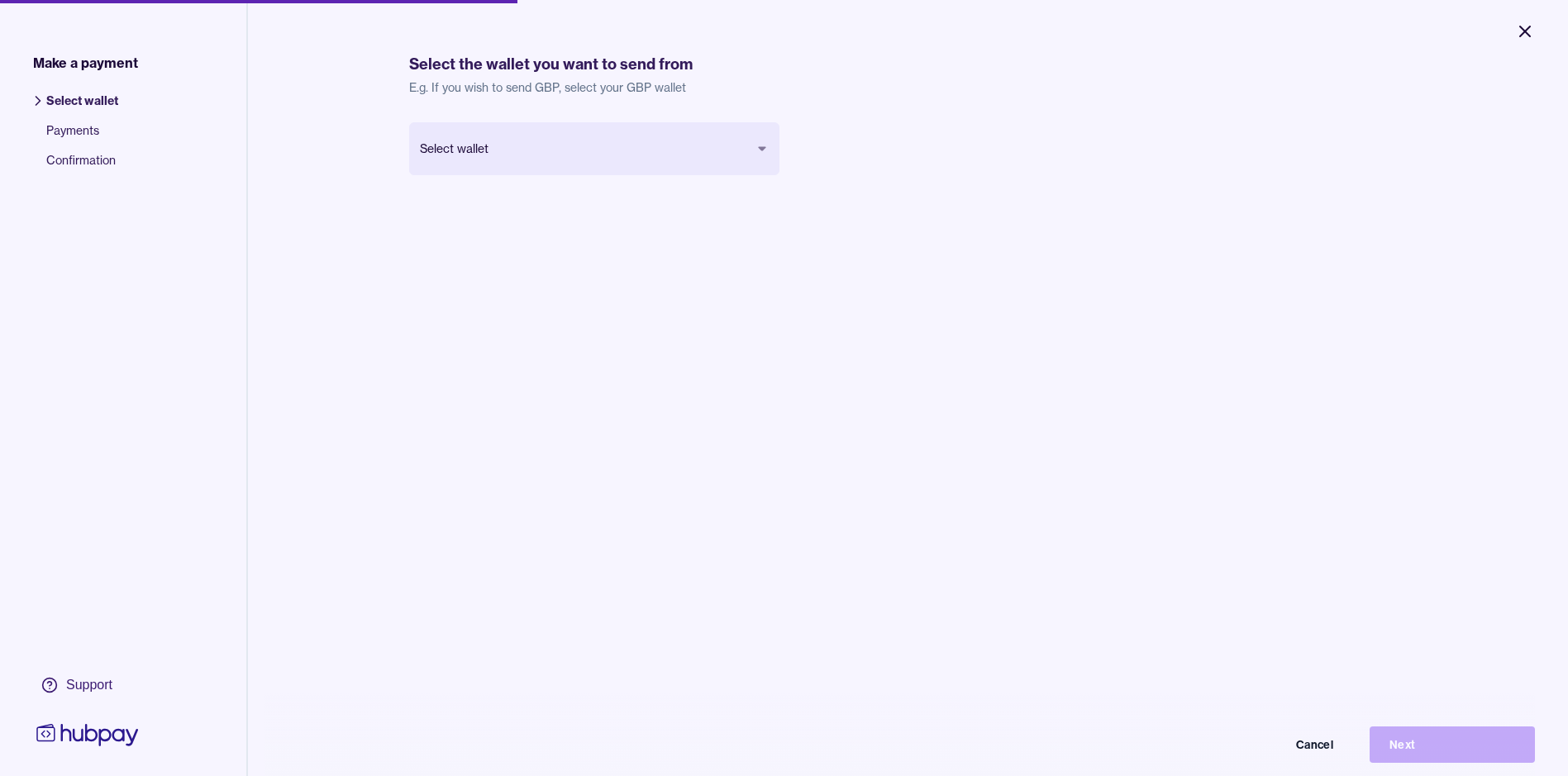
click at [1520, 34] on icon "Close" at bounding box center [1524, 32] width 10 height 10
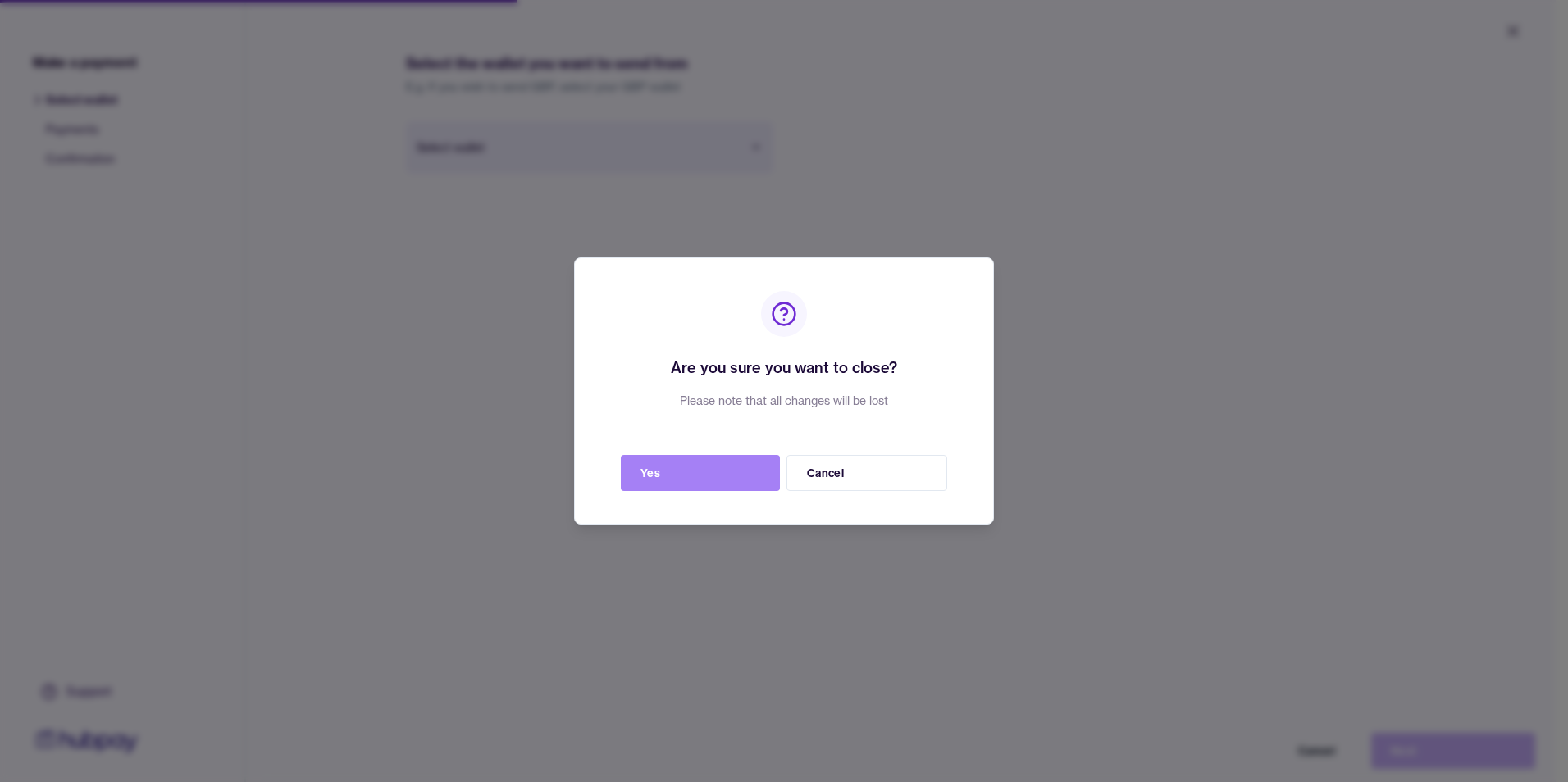
click at [727, 472] on button "Yes" at bounding box center [701, 473] width 159 height 36
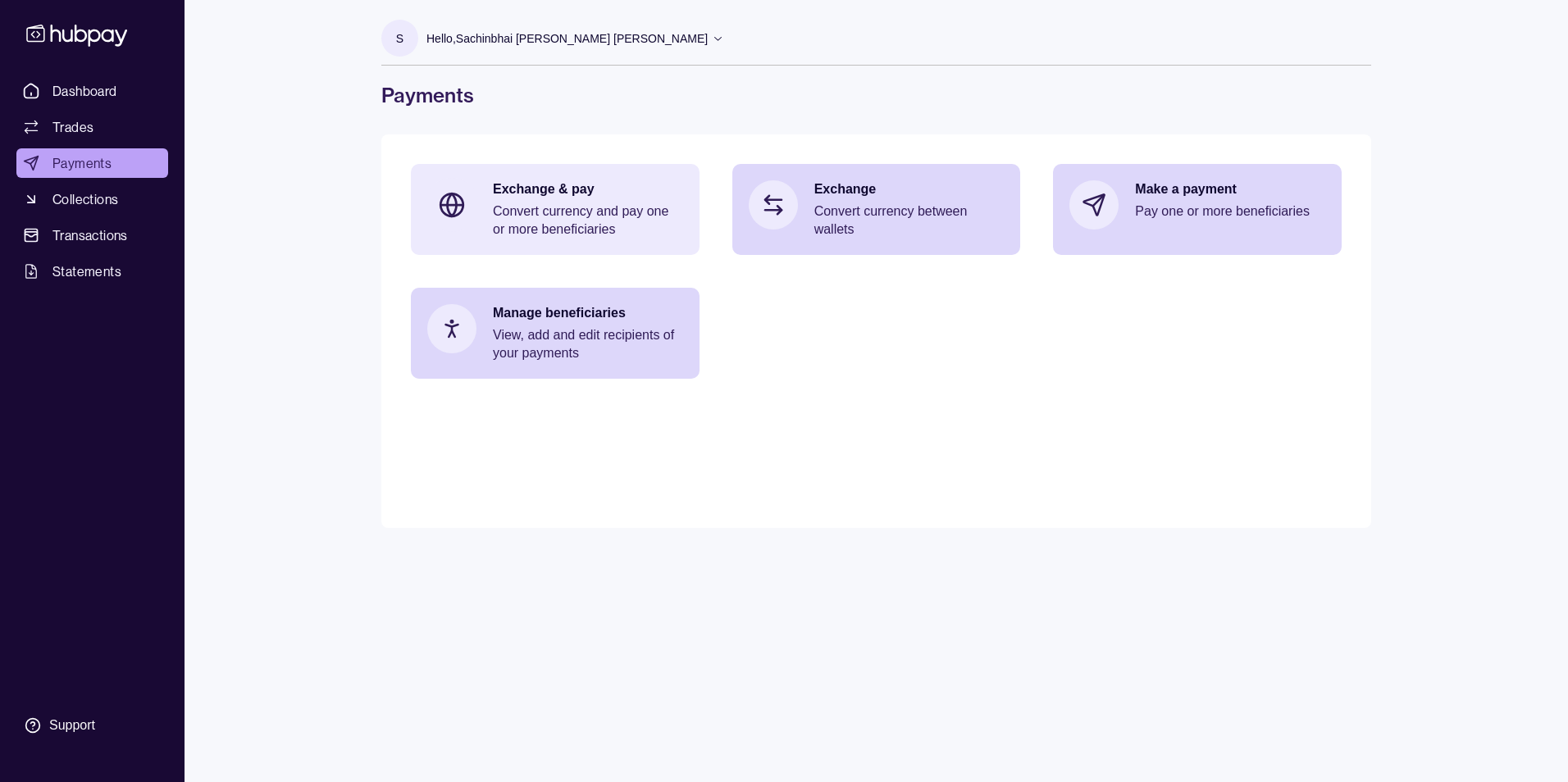
click at [515, 191] on p "Exchange & pay" at bounding box center [588, 189] width 191 height 18
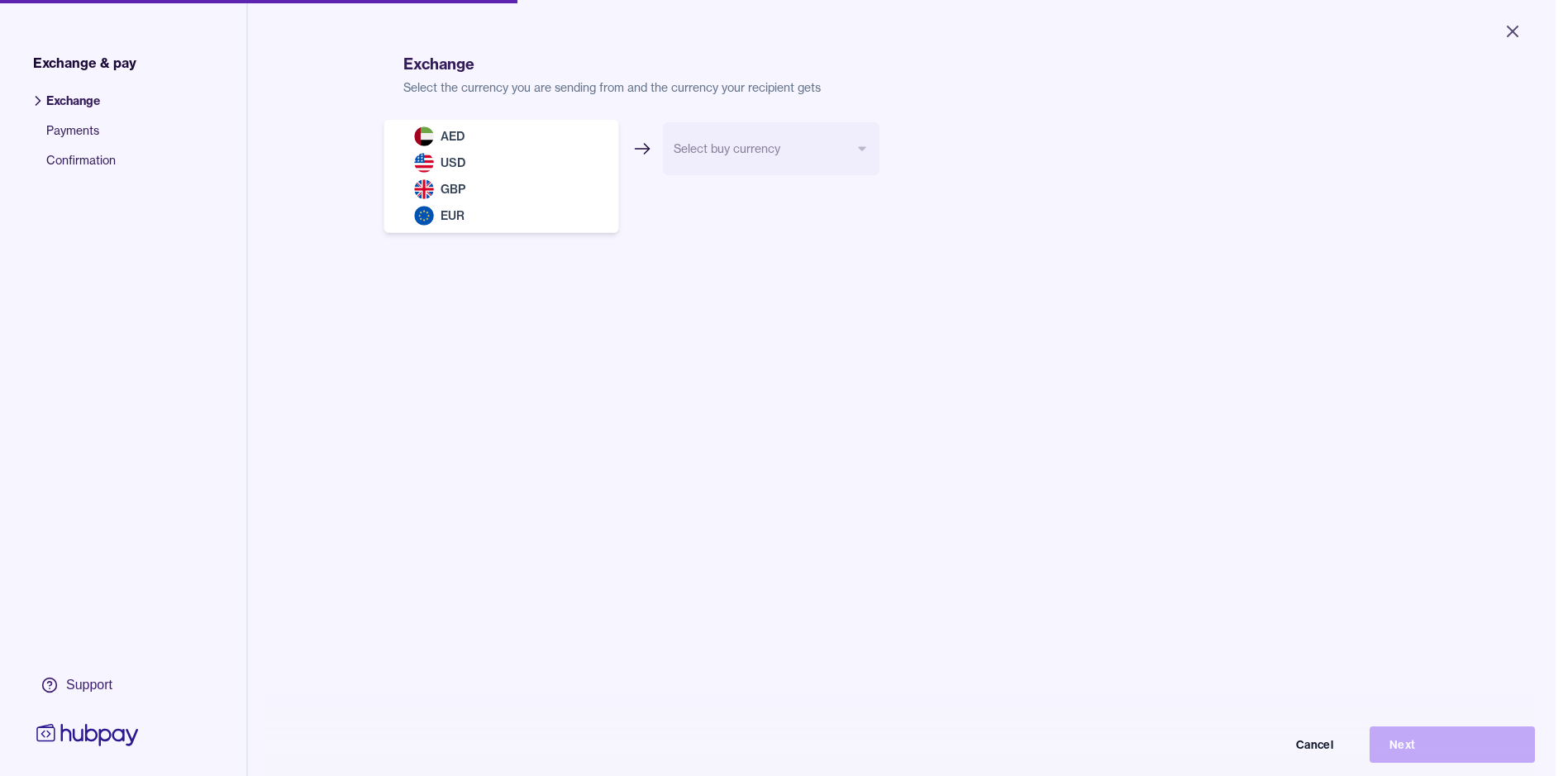
click at [519, 134] on body "Close Exchange & pay Exchange Payments Confirmation Support Exchange Select the…" at bounding box center [778, 388] width 1556 height 776
select select "***"
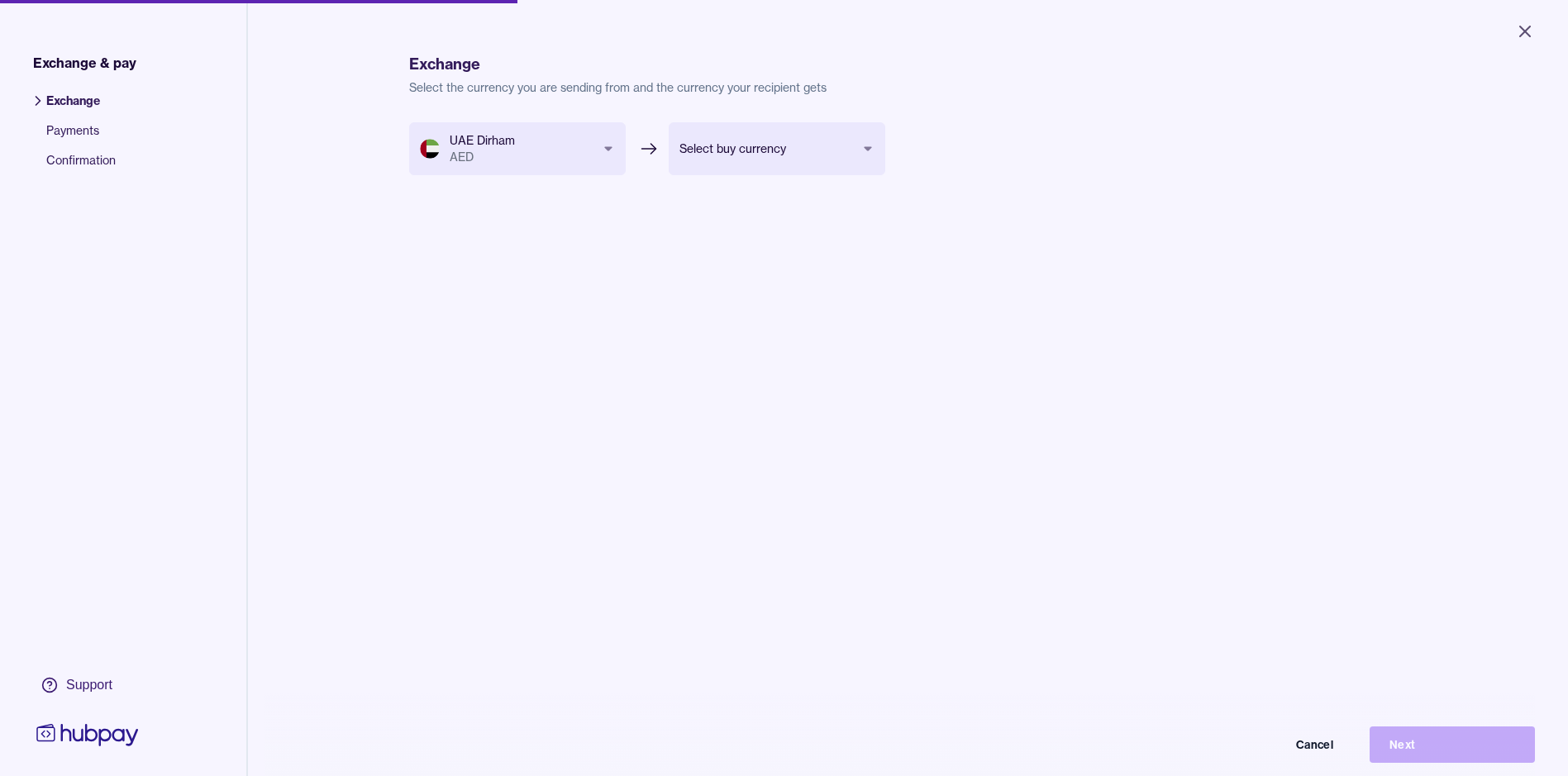
click at [706, 150] on body "Close Exchange & pay Exchange Payments Confirmation Support Exchange Select the…" at bounding box center [784, 388] width 1568 height 776
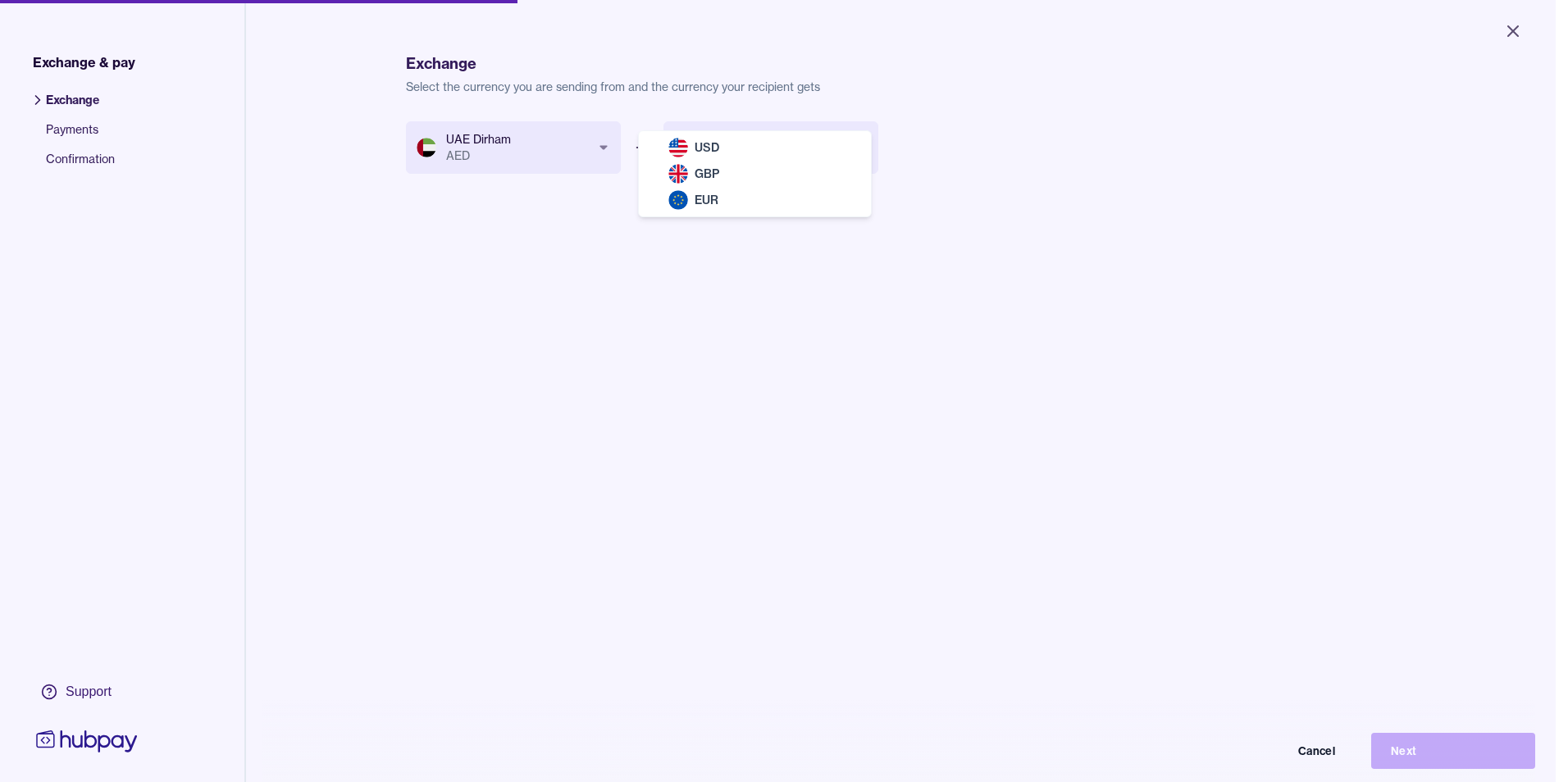
select select "***"
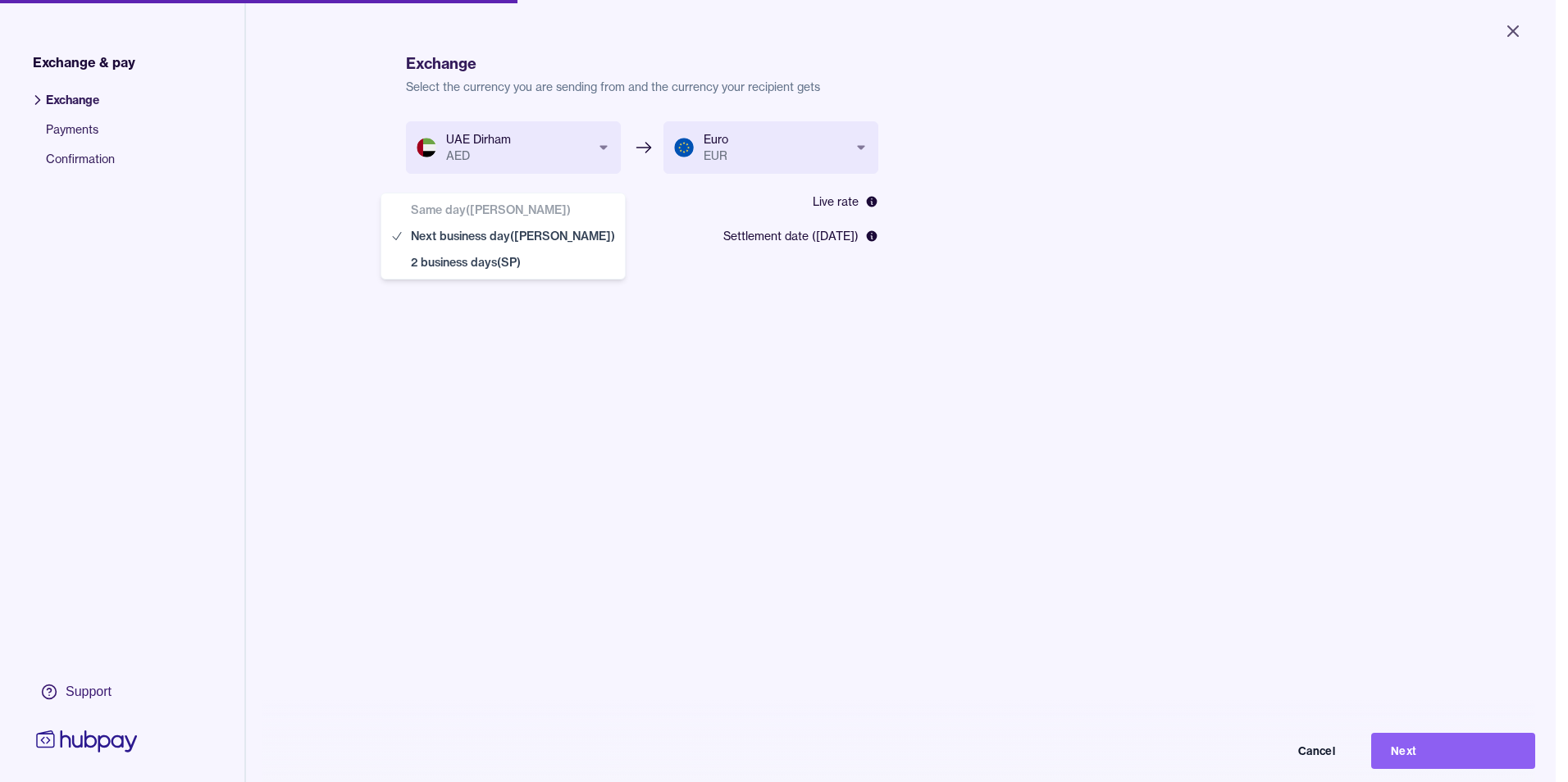
click at [517, 227] on body "**********" at bounding box center [777, 391] width 1556 height 782
drag, startPoint x: 480, startPoint y: 383, endPoint x: 484, endPoint y: 341, distance: 42.2
click at [480, 380] on html "**********" at bounding box center [777, 385] width 1556 height 770
click at [497, 242] on body "**********" at bounding box center [784, 391] width 1568 height 782
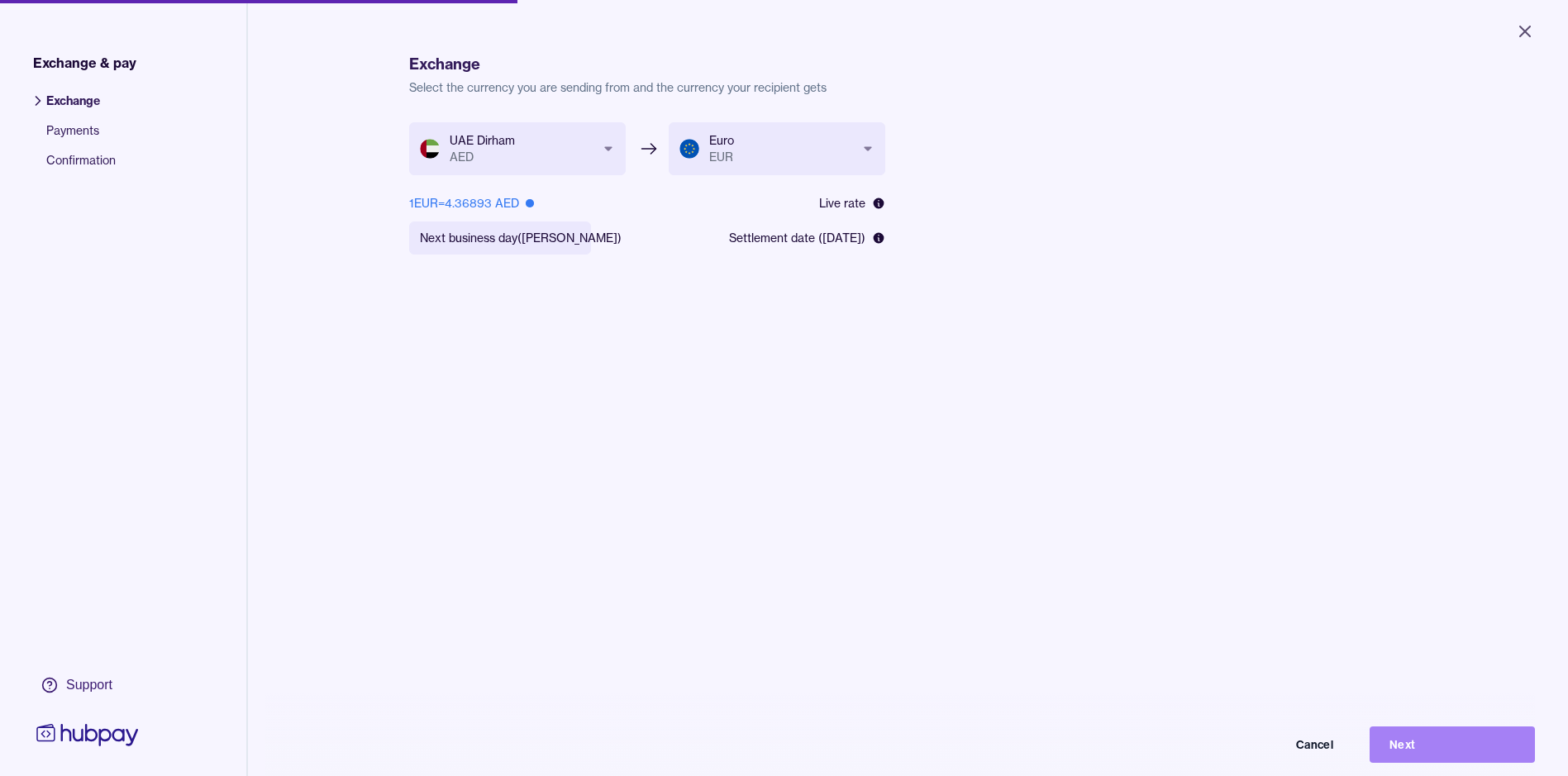
click at [1431, 746] on button "Next" at bounding box center [1451, 744] width 165 height 36
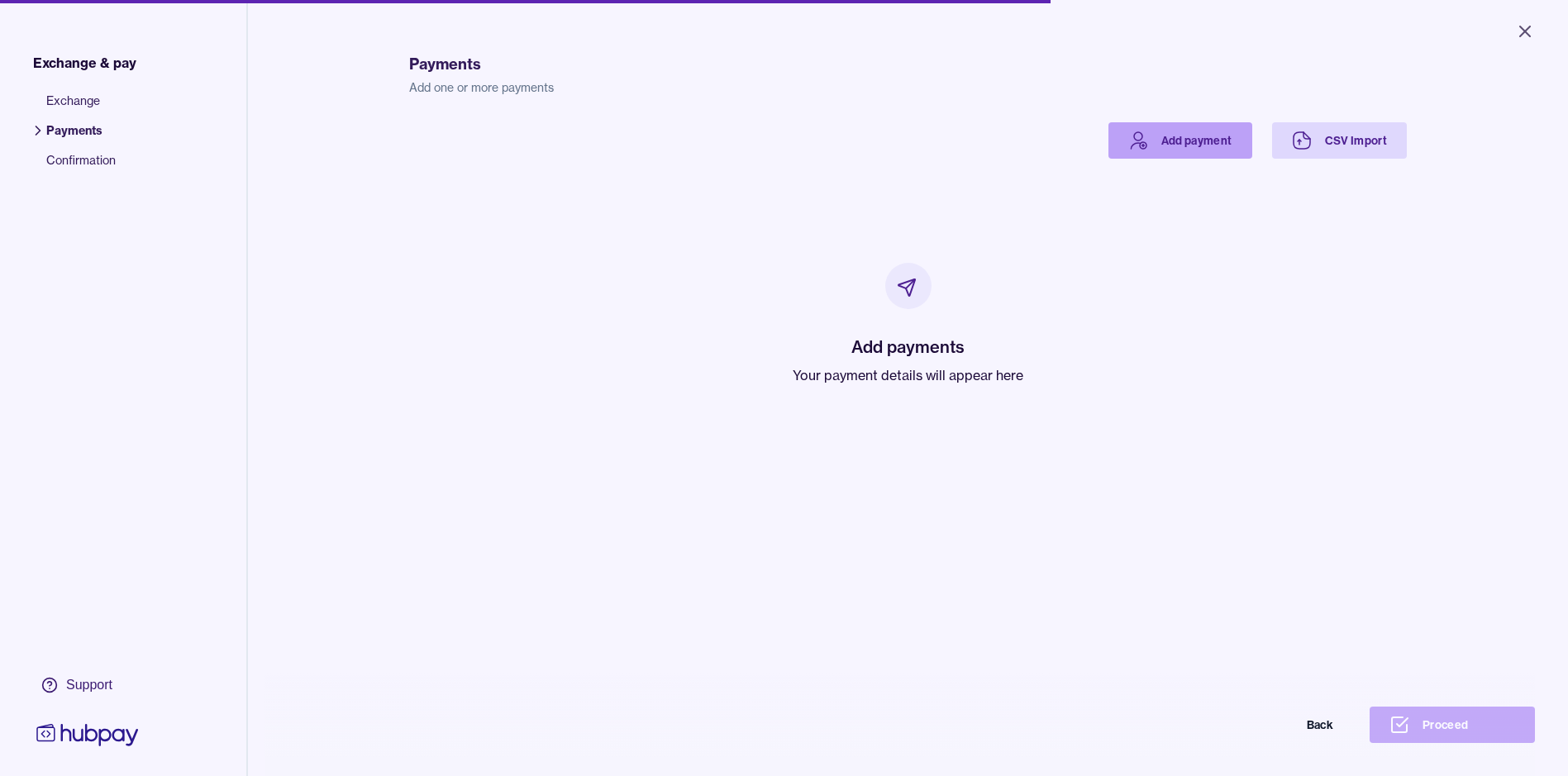
click at [1205, 131] on link "Add payment" at bounding box center [1180, 140] width 143 height 36
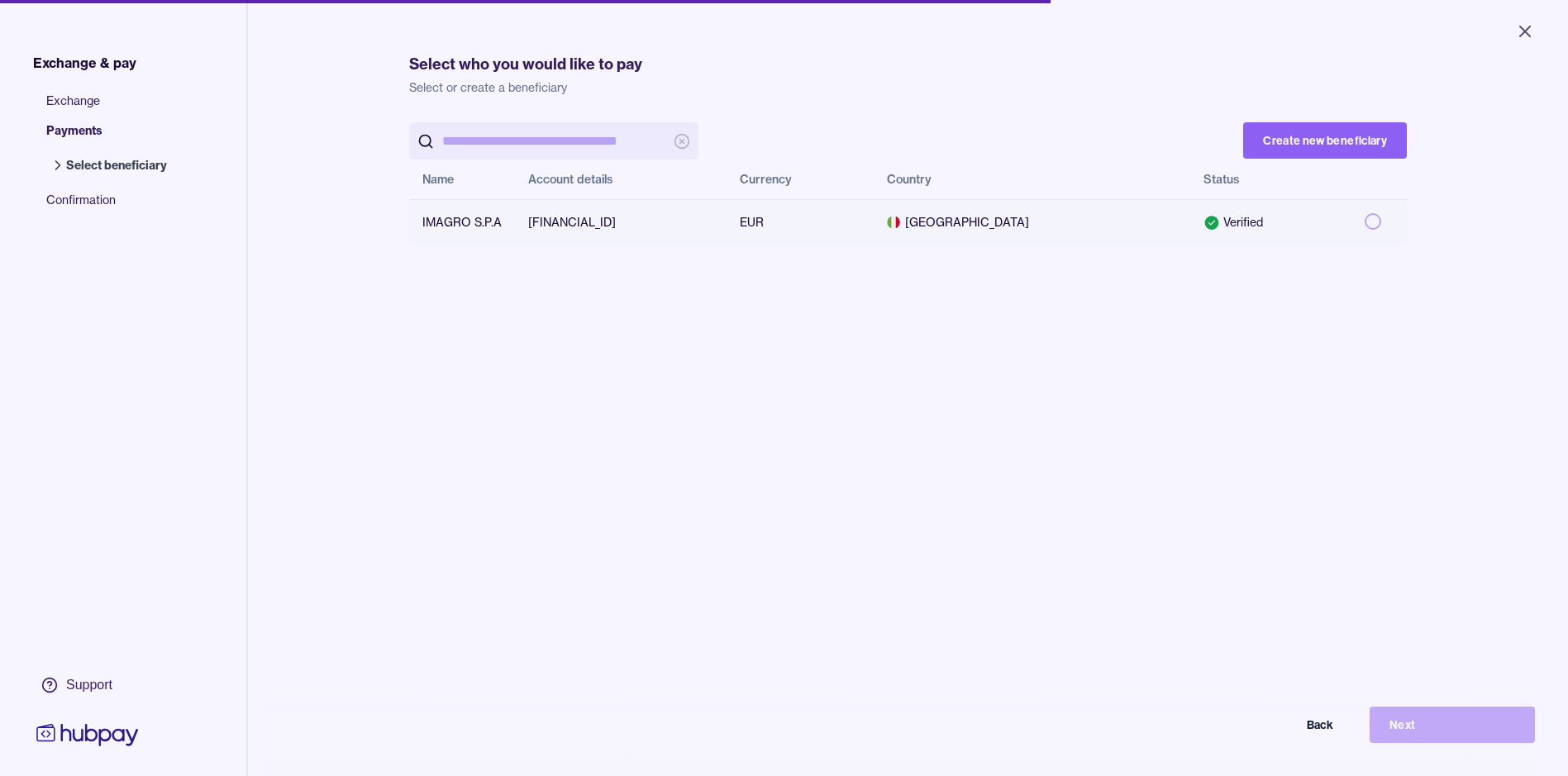
click at [1364, 220] on button "button" at bounding box center [1372, 221] width 16 height 16
click at [1430, 735] on button "Next" at bounding box center [1451, 724] width 165 height 36
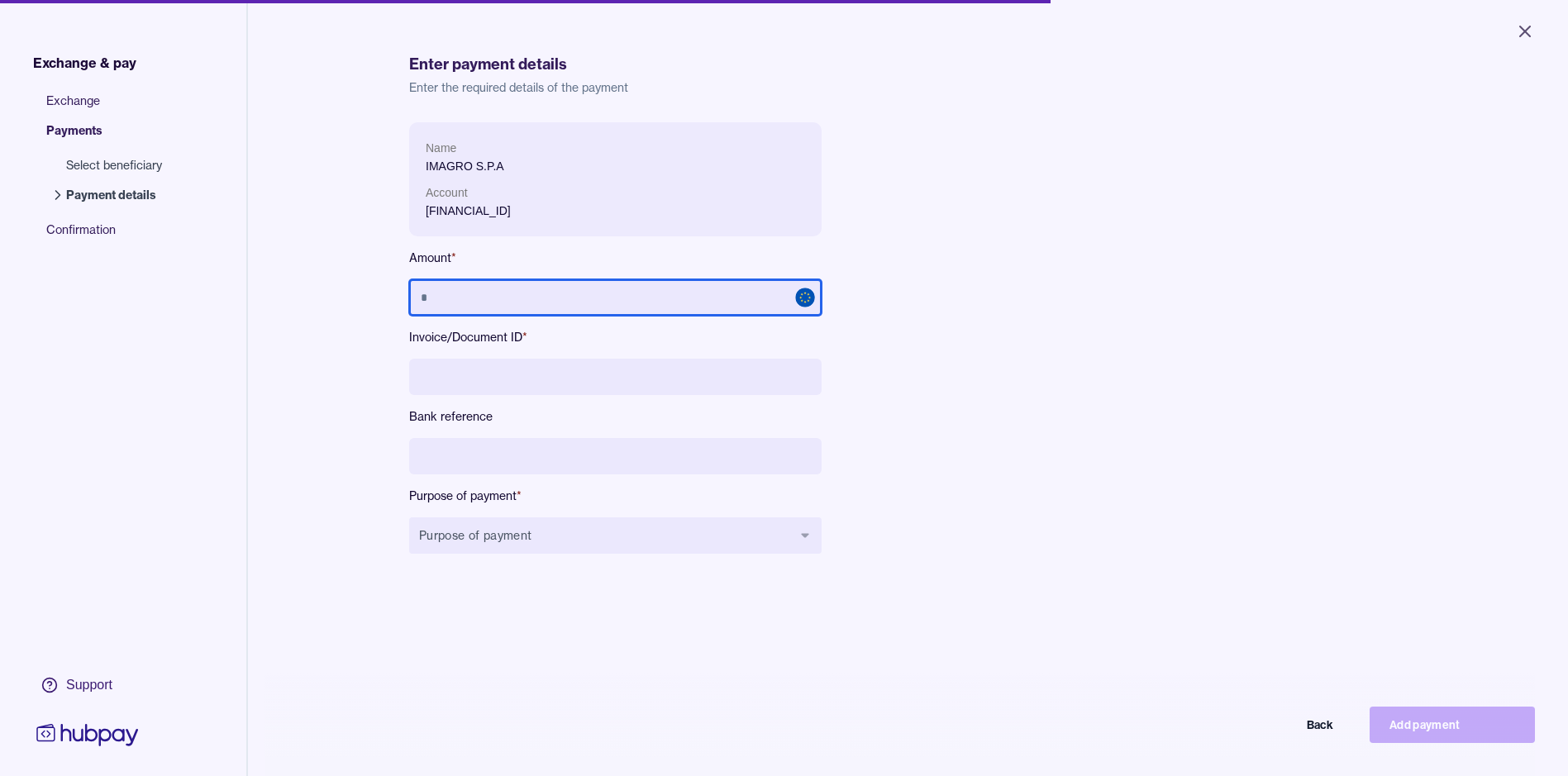
click at [508, 295] on input "text" at bounding box center [615, 297] width 413 height 36
type input "*******"
click at [1144, 283] on form "Name IMAGRO S.P.A Account [FINANCIAL_ID] Amount * ******* Invoice/Document ID *…" at bounding box center [908, 351] width 998 height 458
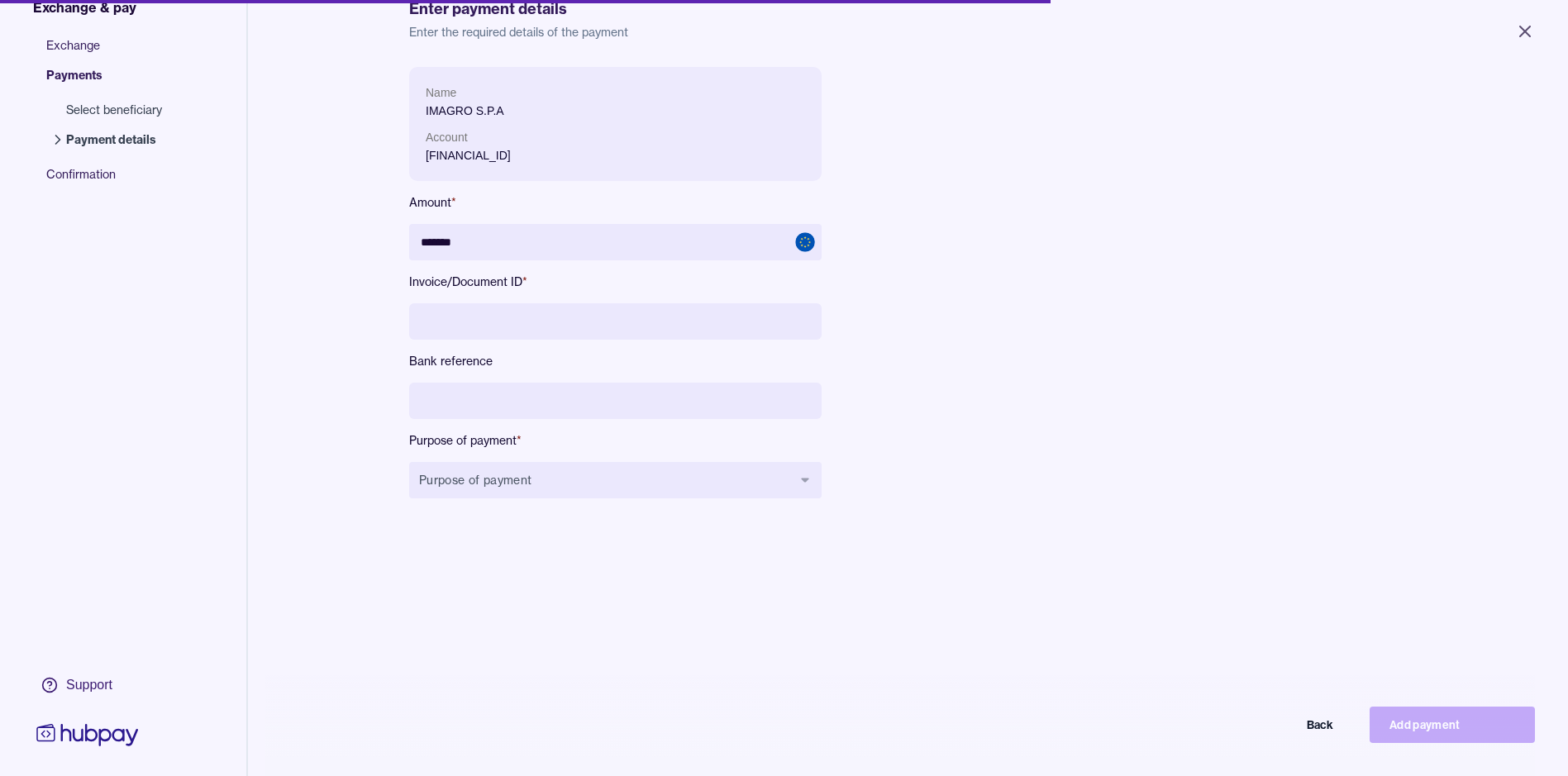
scroll to position [82, 0]
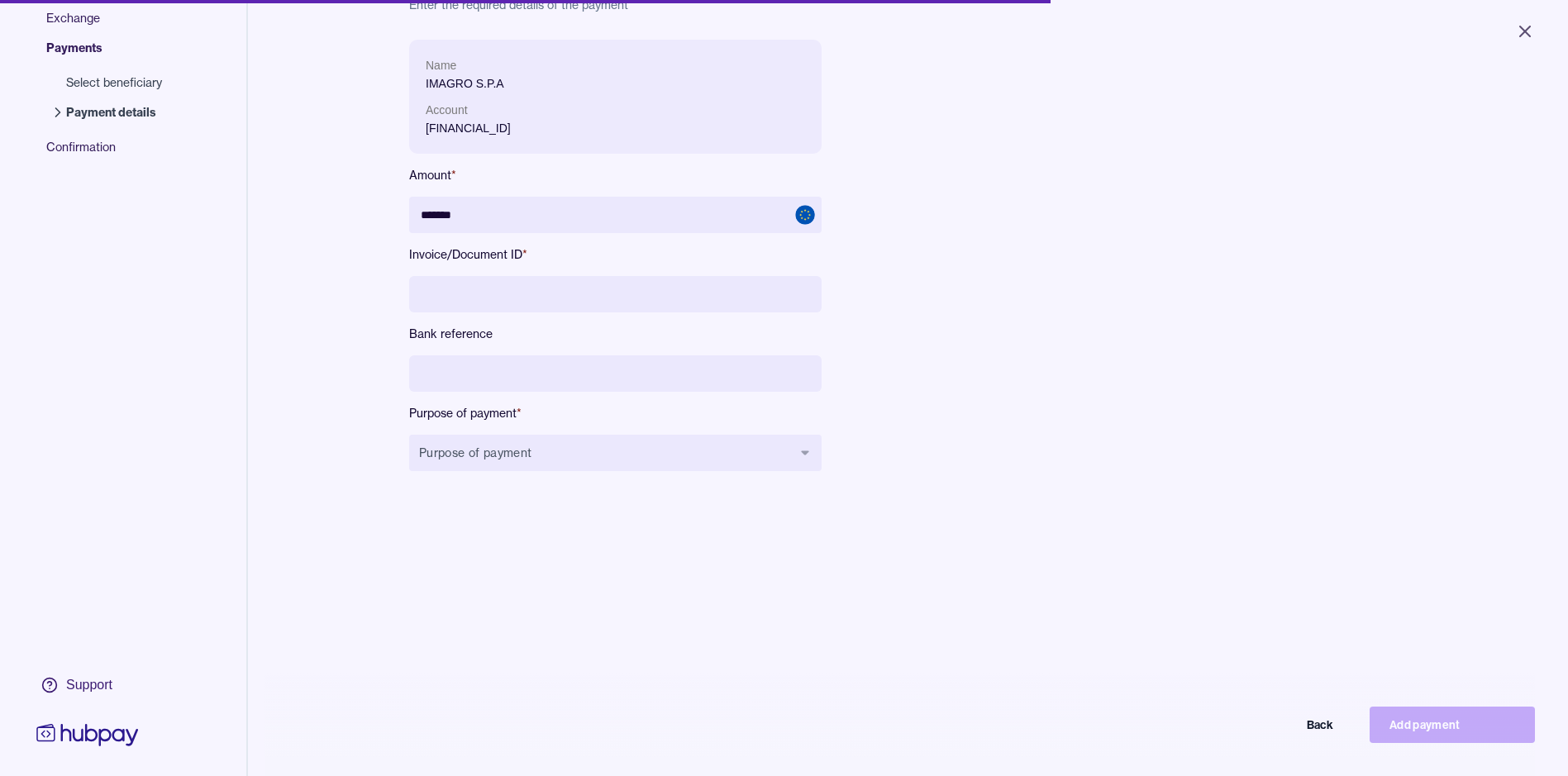
click at [443, 296] on input at bounding box center [615, 294] width 413 height 36
type input "********"
click at [492, 379] on input at bounding box center [615, 374] width 413 height 36
click at [297, 377] on div "Exchange & pay Exchange Payments Select beneficiary Payment details Confirmatio…" at bounding box center [784, 377] width 1568 height 918
click at [508, 456] on button "Purpose of payment" at bounding box center [615, 453] width 413 height 36
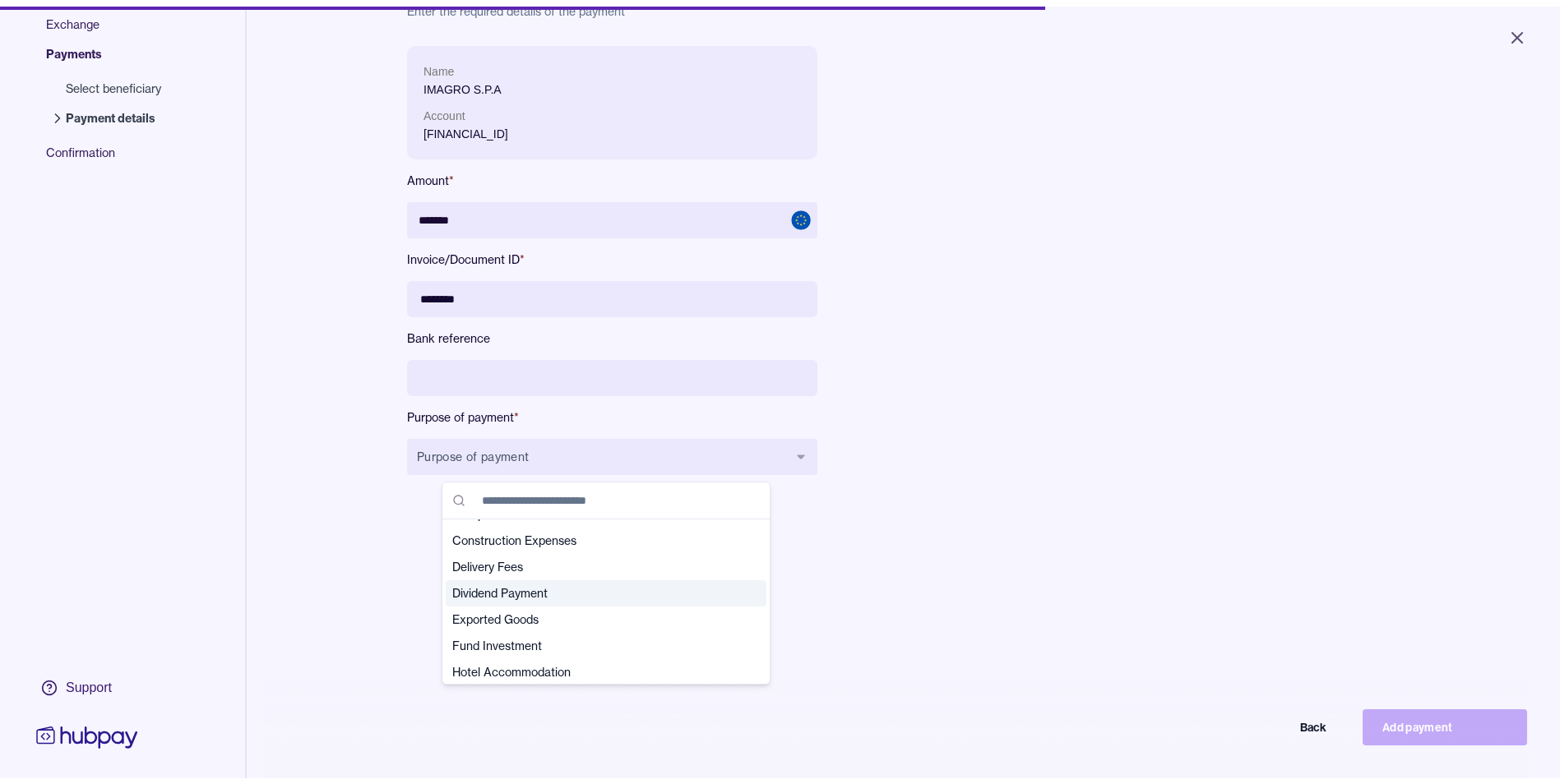
scroll to position [0, 0]
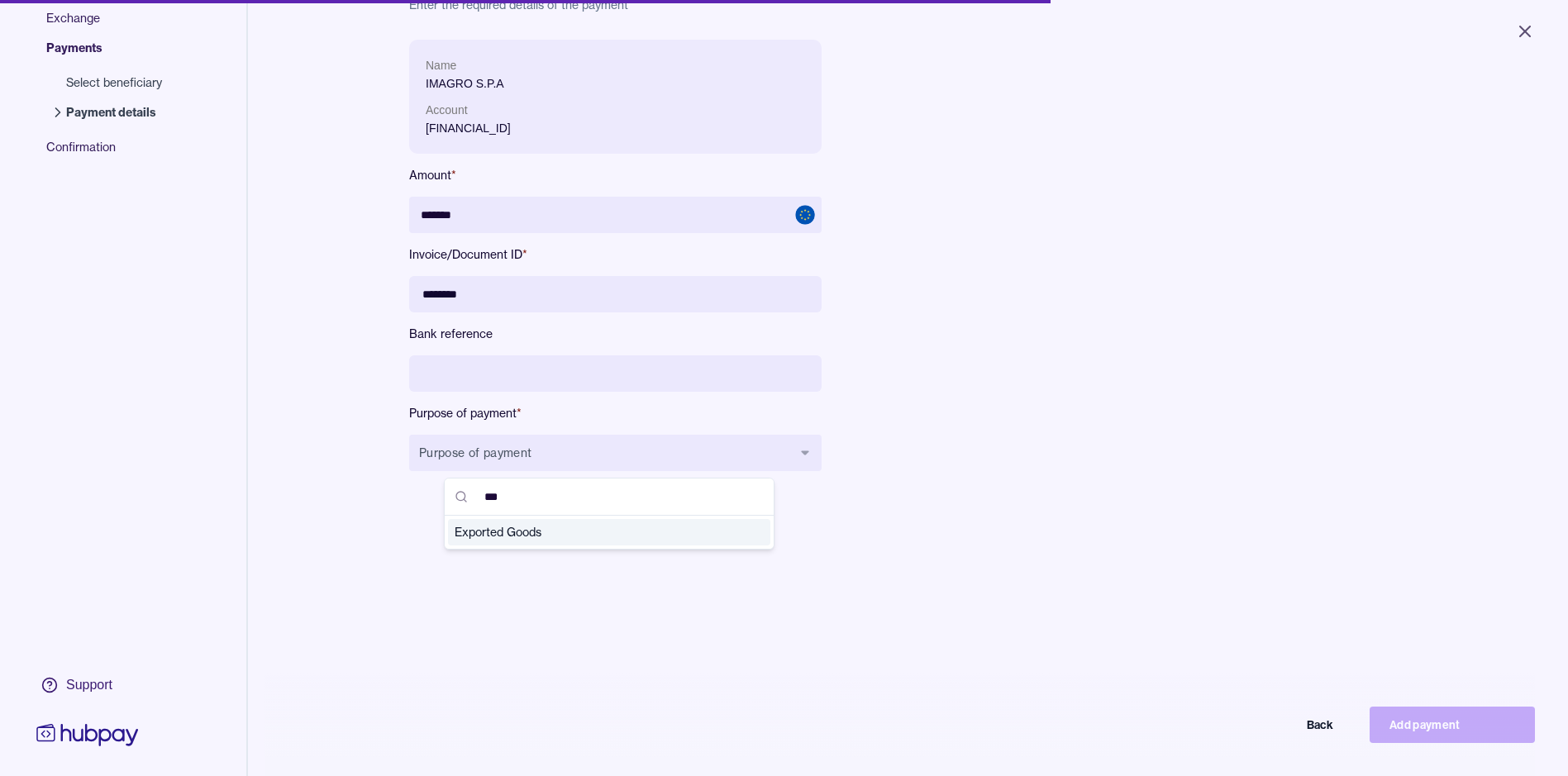
type input "***"
click at [495, 531] on span "Exported Goods" at bounding box center [599, 531] width 290 height 16
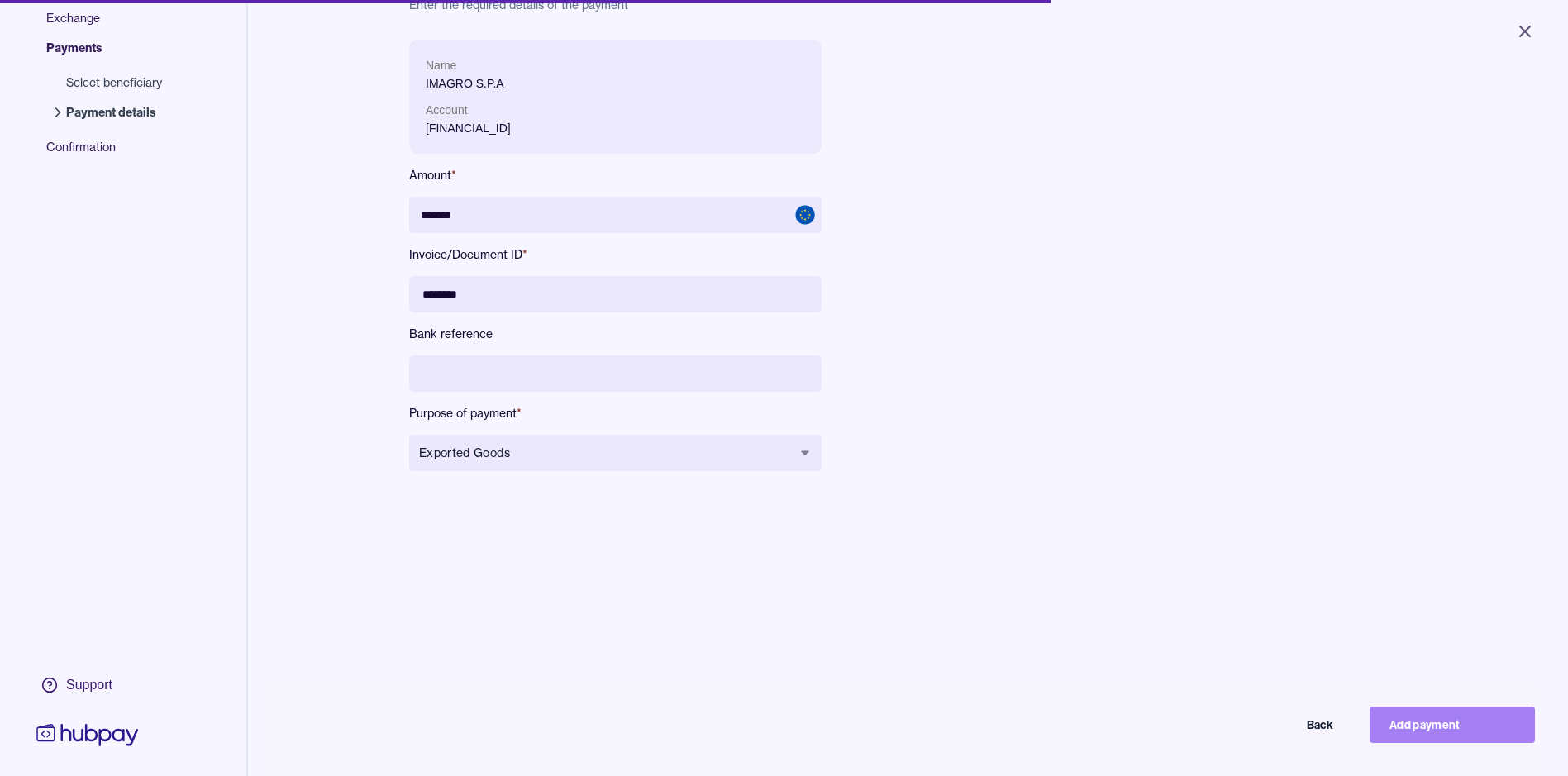
click at [1409, 734] on button "Add payment" at bounding box center [1451, 724] width 165 height 36
type input "******"
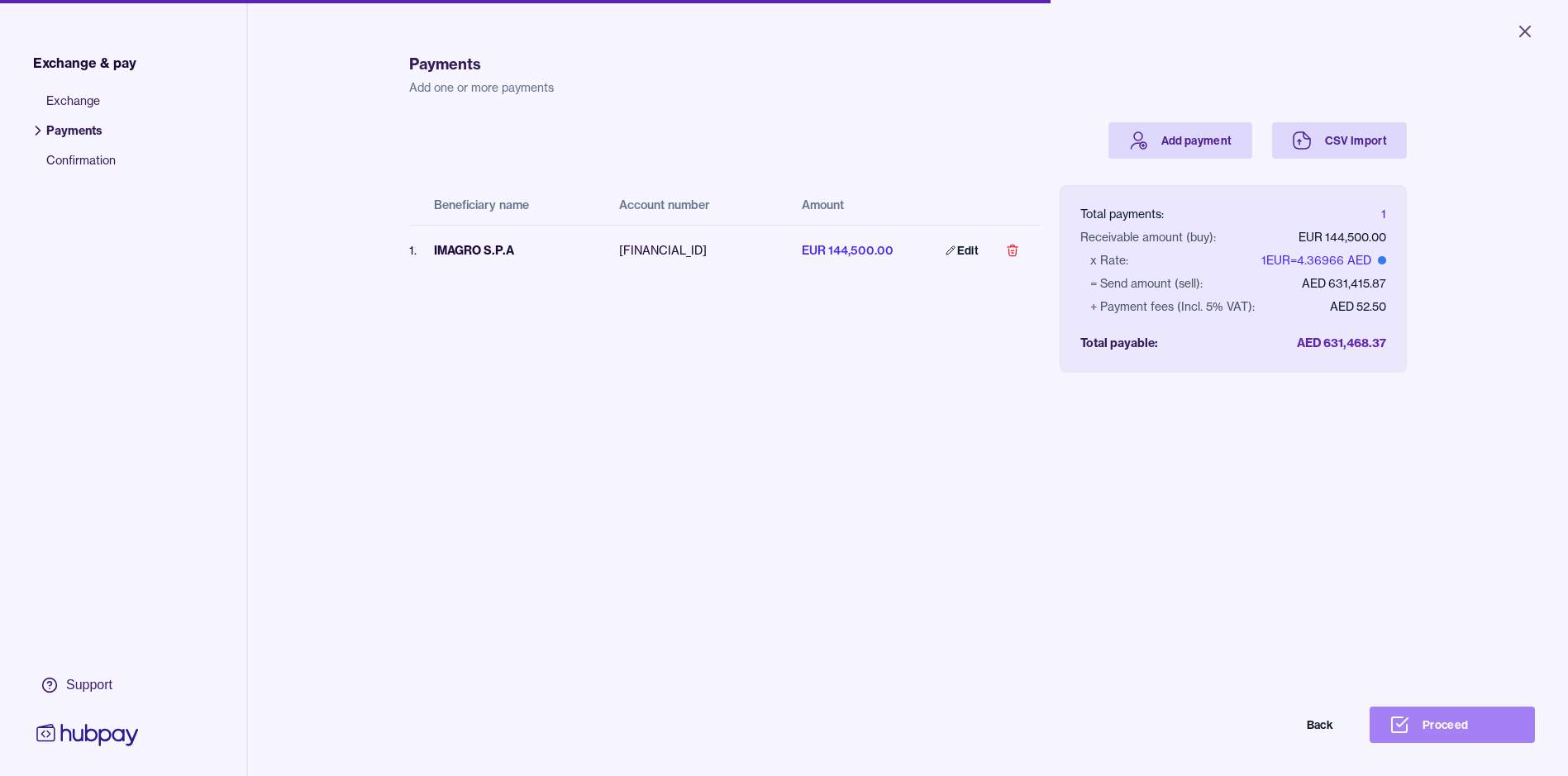
click at [1424, 730] on button "Proceed" at bounding box center [1451, 724] width 165 height 36
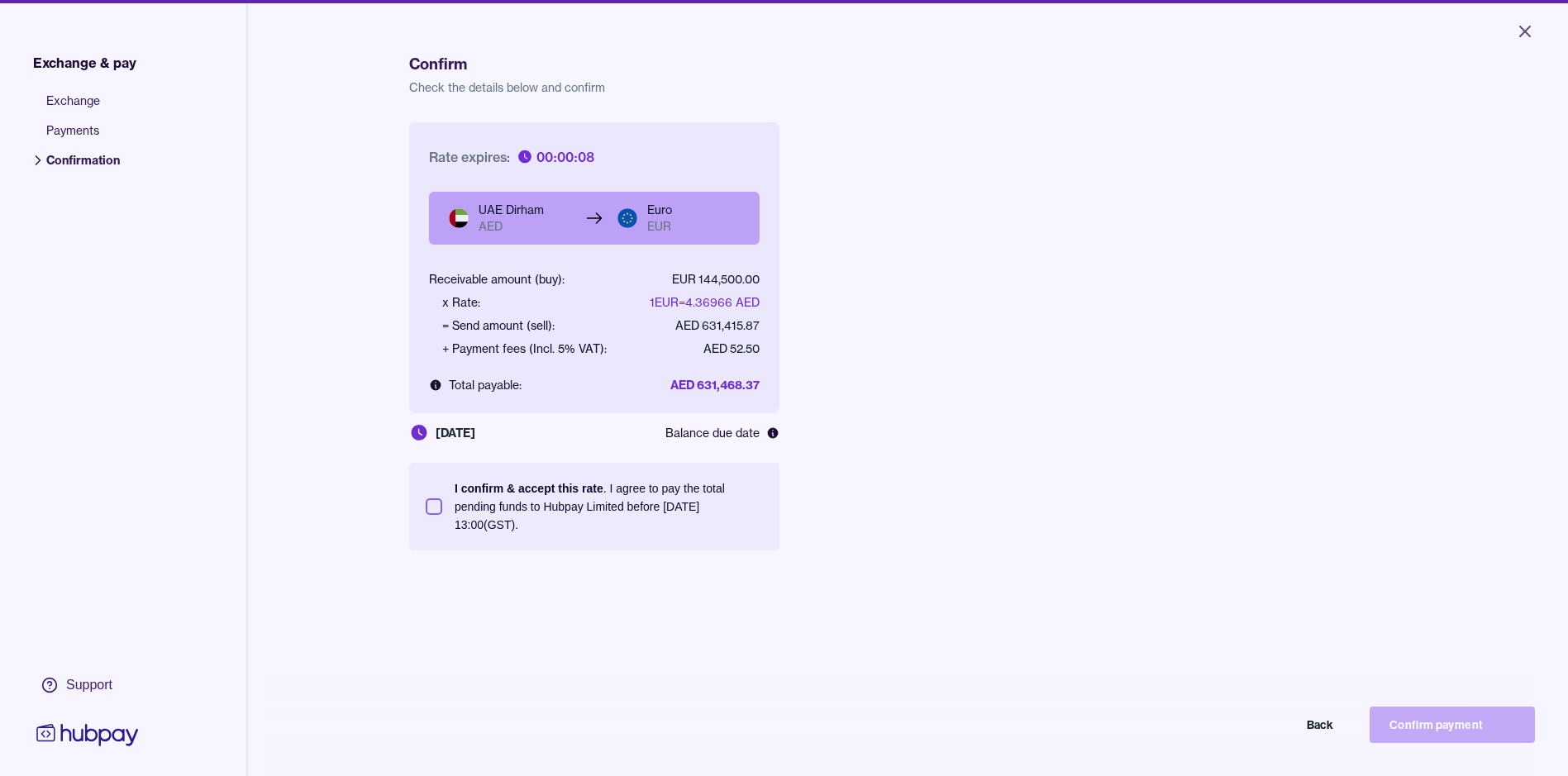
click at [419, 505] on section "I confirm & accept this rate . I agree to pay the total pending funds to Hubpay…" at bounding box center [593, 507] width 370 height 88
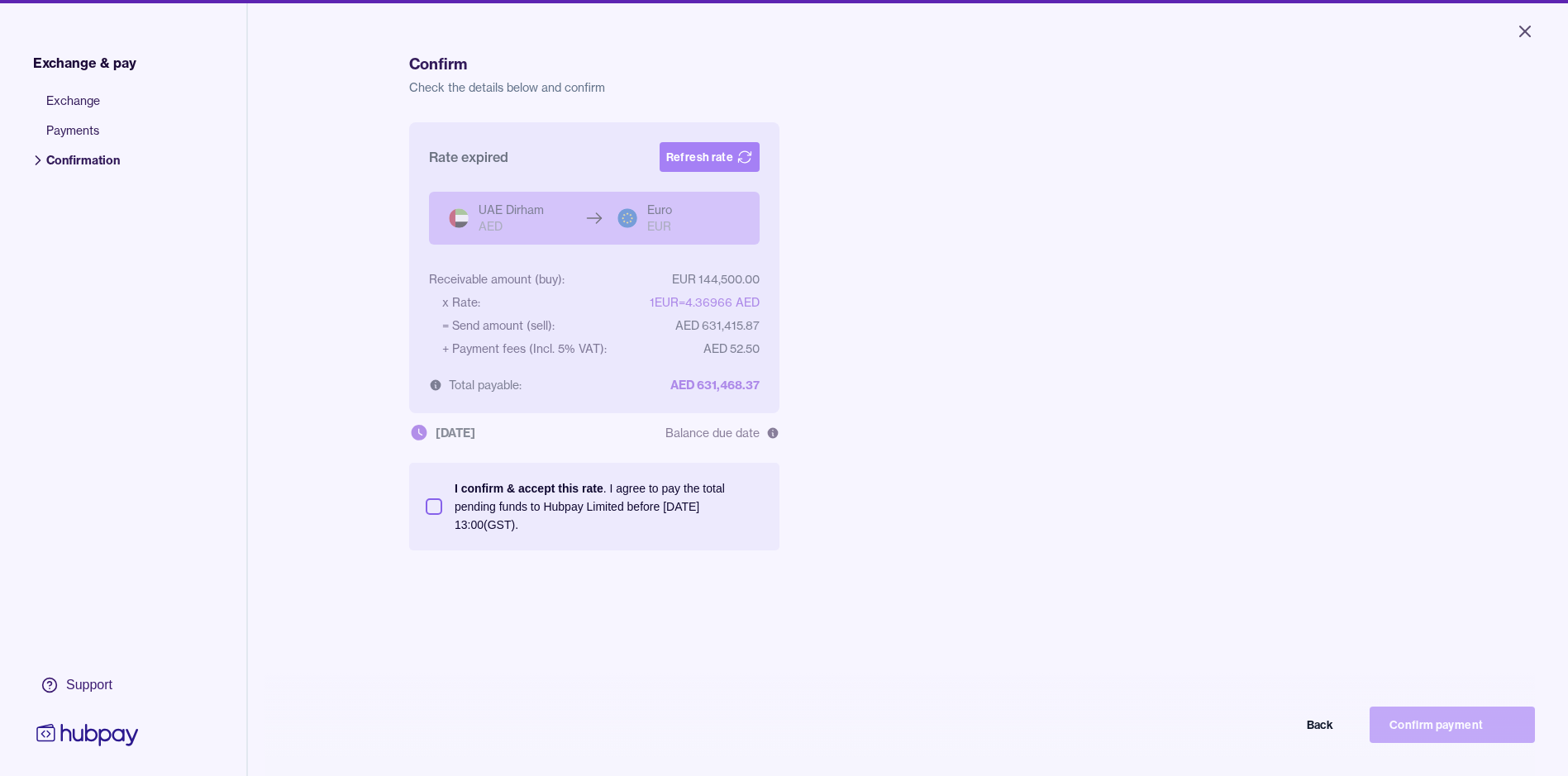
click at [720, 157] on button "Refresh rate" at bounding box center [709, 157] width 100 height 30
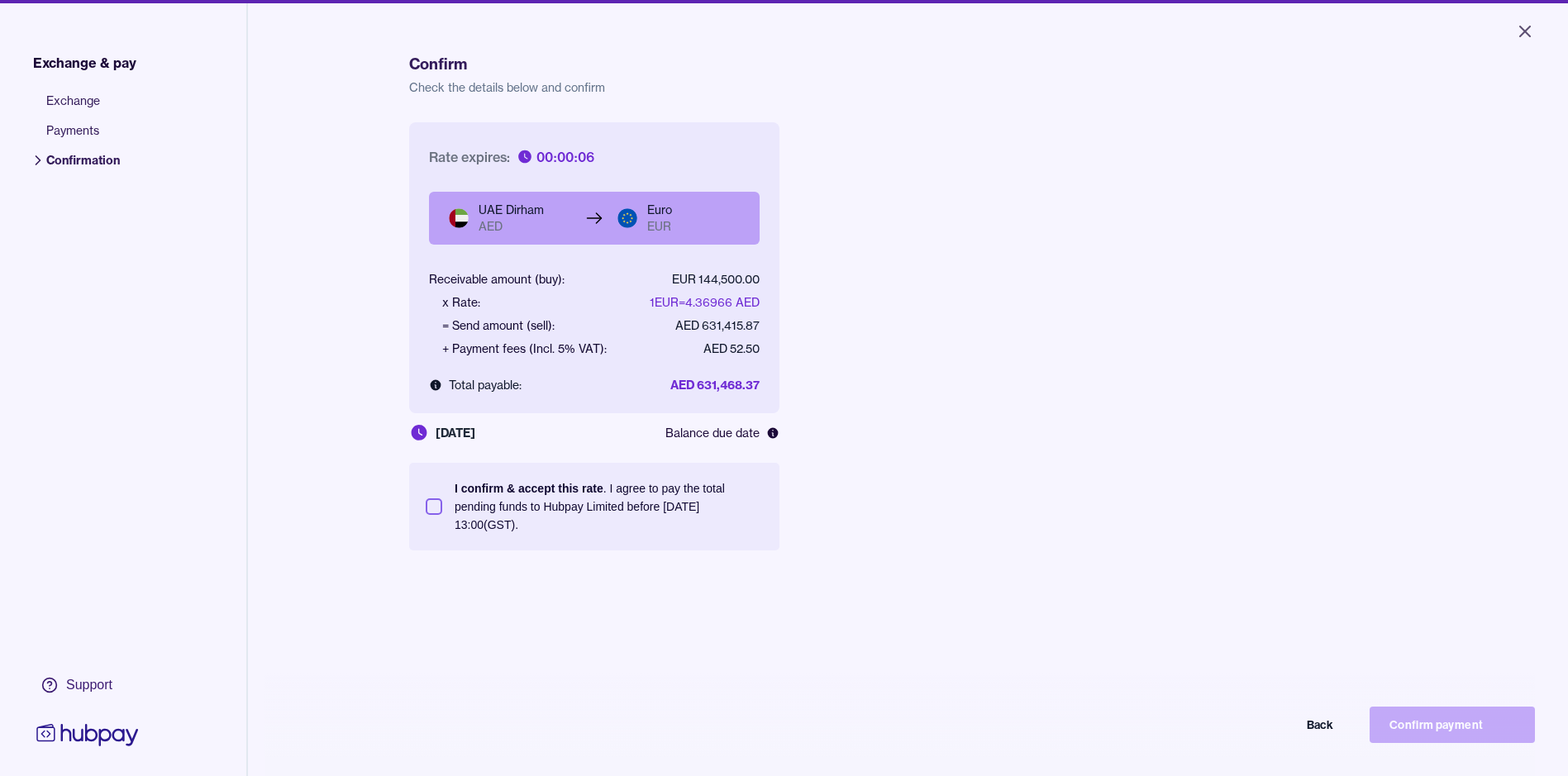
click at [409, 497] on section "I confirm & accept this rate . I agree to pay the total pending funds to Hubpay…" at bounding box center [593, 507] width 370 height 88
click at [435, 503] on button "I confirm & accept this rate . I agree to pay the total pending funds to Hubpay…" at bounding box center [433, 506] width 16 height 16
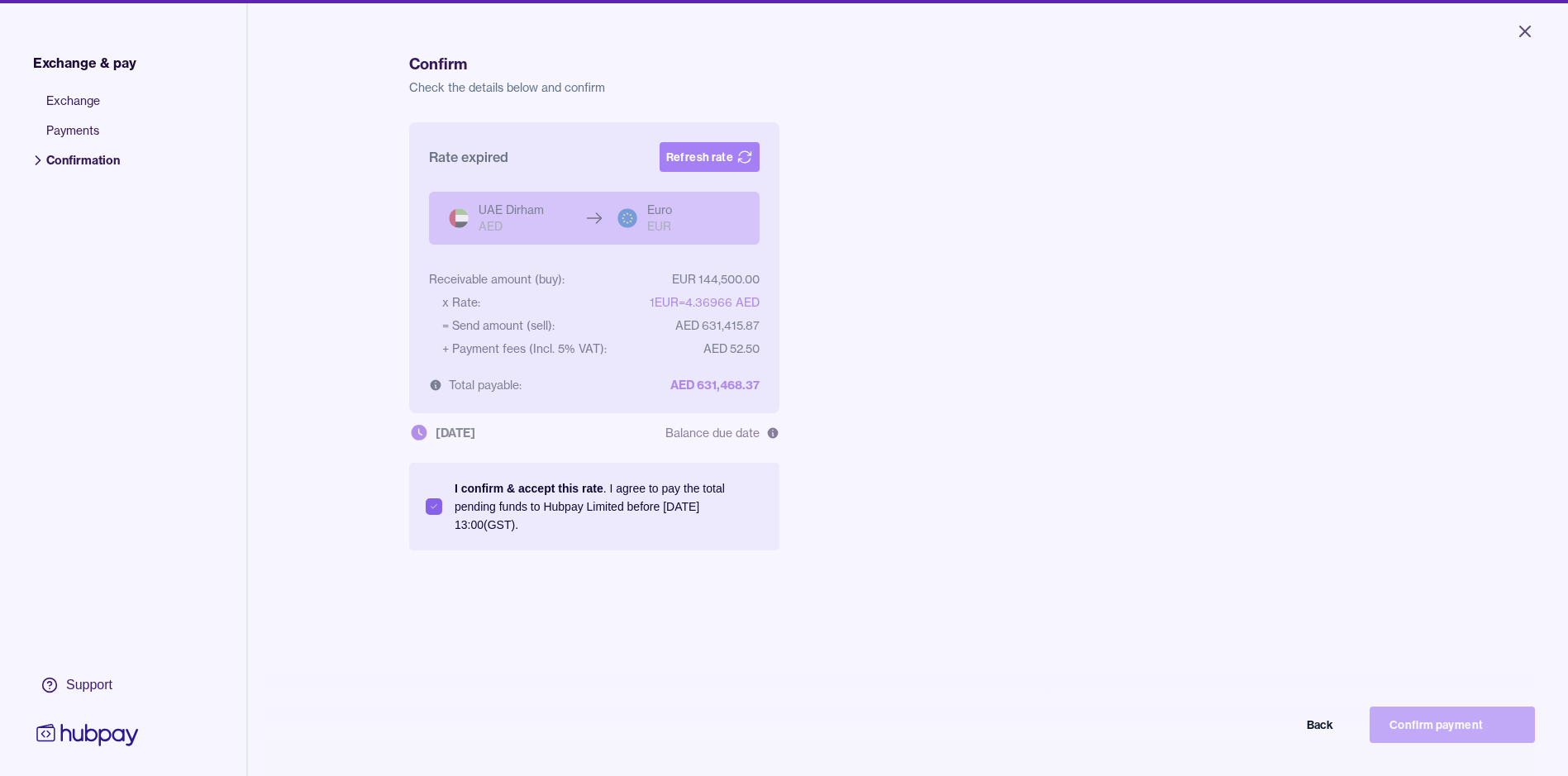
click at [713, 150] on button "Refresh rate" at bounding box center [709, 157] width 100 height 30
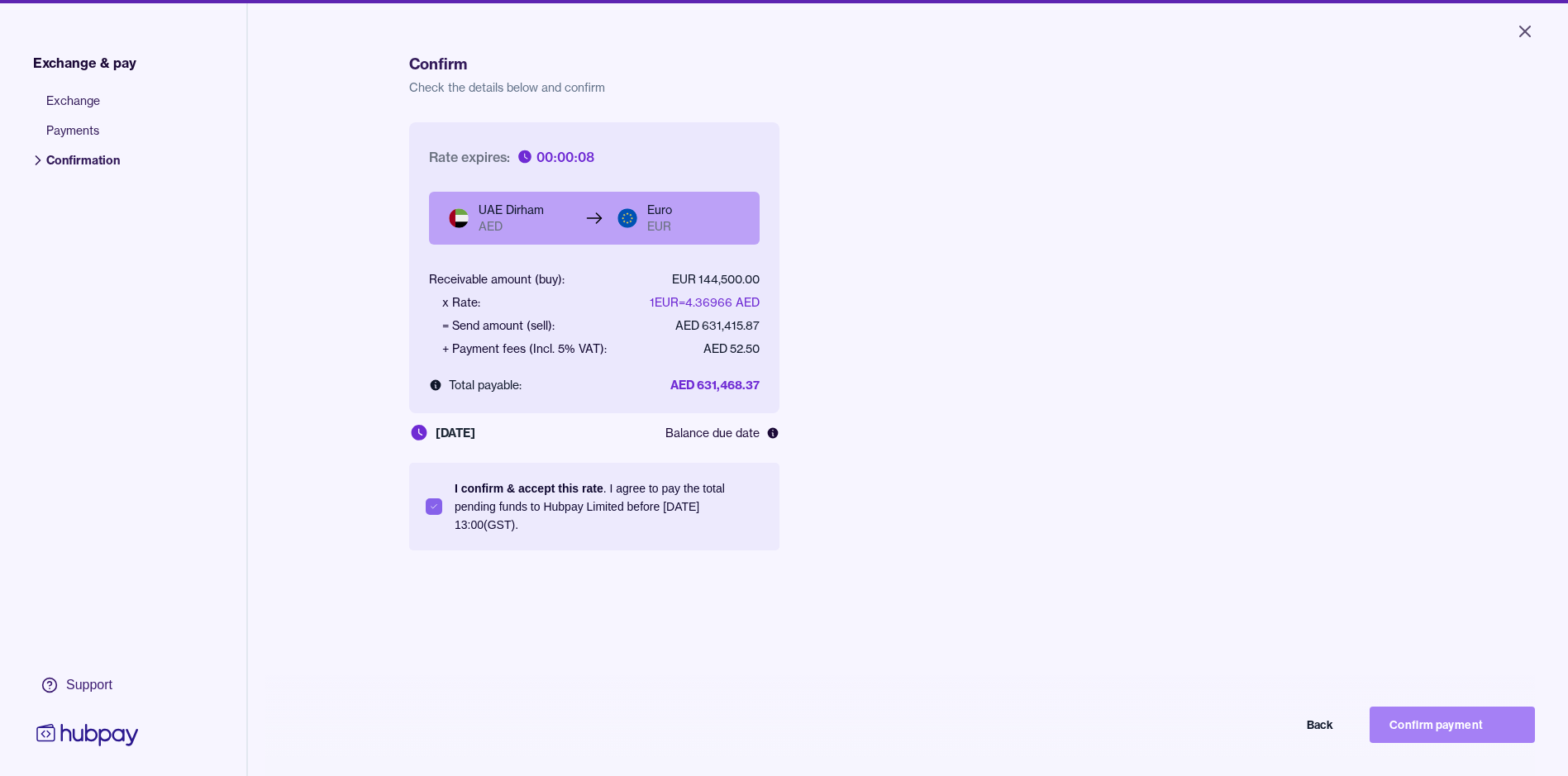
click at [1450, 742] on button "Confirm payment" at bounding box center [1451, 724] width 165 height 36
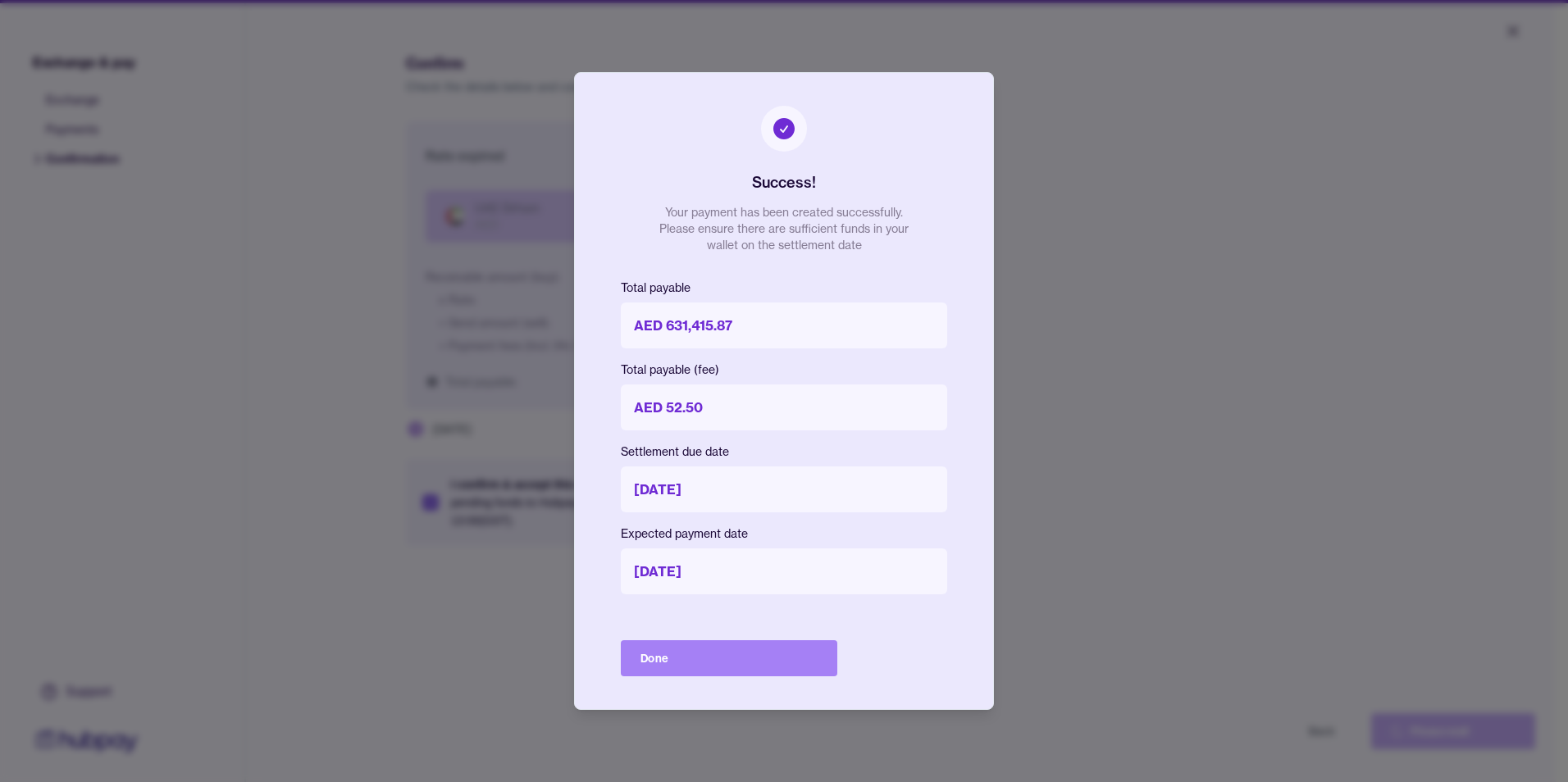
click at [677, 655] on button "Done" at bounding box center [729, 658] width 216 height 36
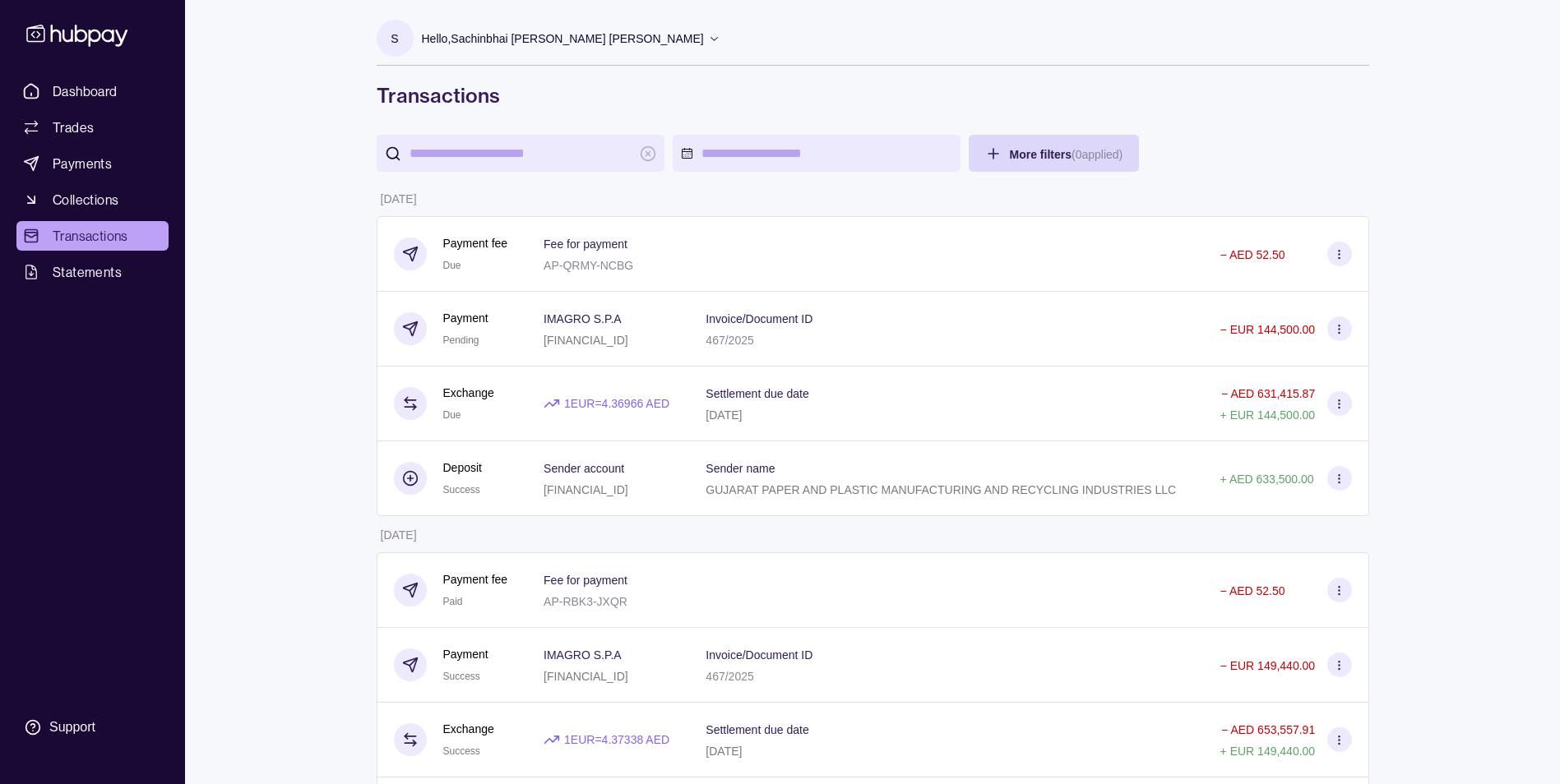
click at [73, 229] on span "Transactions" at bounding box center [90, 236] width 76 height 20
click at [81, 78] on link "Dashboard" at bounding box center [92, 90] width 152 height 29
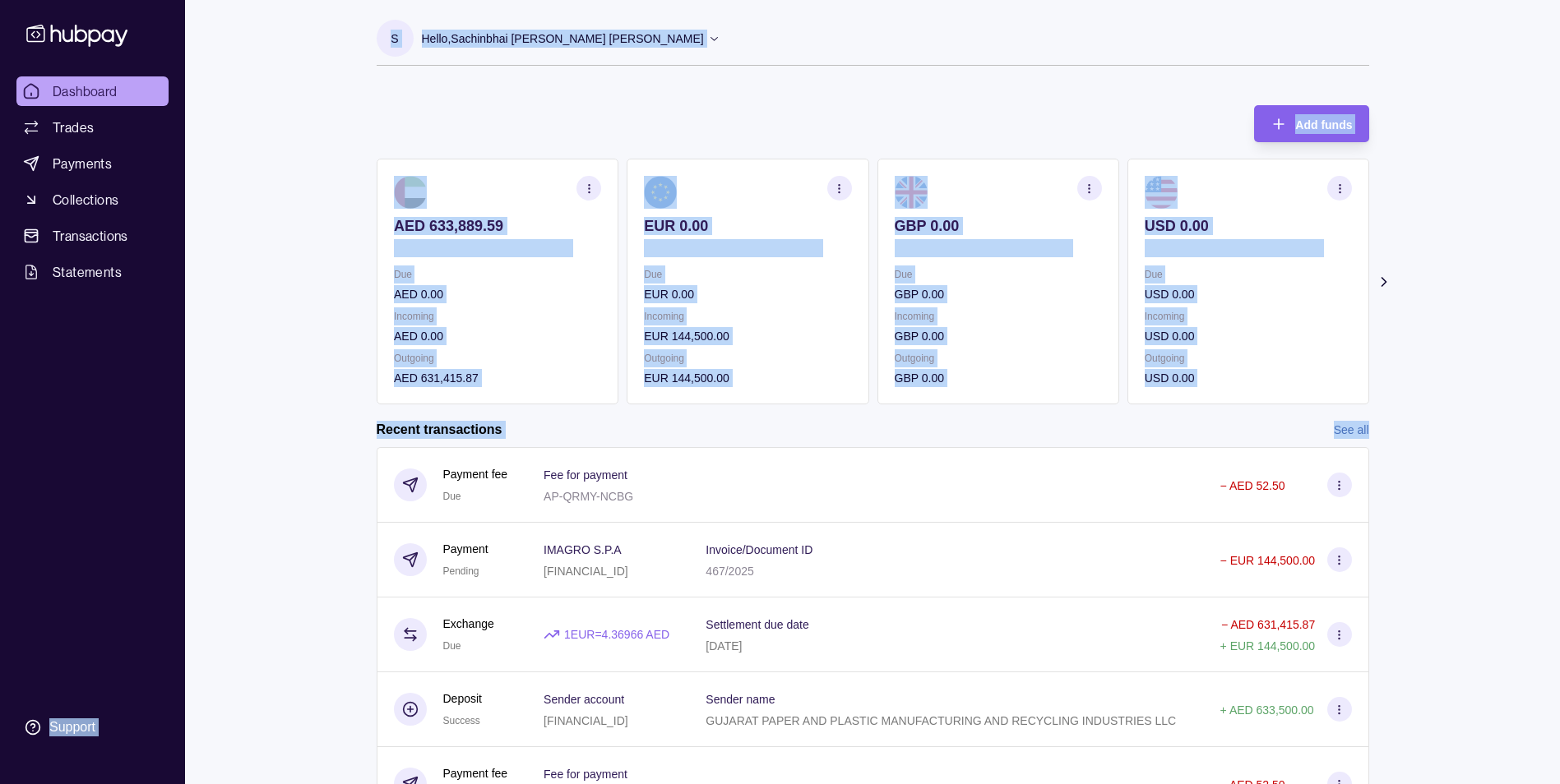
drag, startPoint x: 251, startPoint y: 478, endPoint x: 1439, endPoint y: 680, distance: 1205.1
click at [1439, 680] on div "Dashboard Trades Payments Collections Transactions Statements Support S Hello, …" at bounding box center [780, 437] width 1560 height 874
drag, startPoint x: 1439, startPoint y: 680, endPoint x: 1424, endPoint y: 496, distance: 184.6
click at [1424, 496] on div "Dashboard Trades Payments Collections Transactions Statements Support S Hello, …" at bounding box center [780, 437] width 1560 height 874
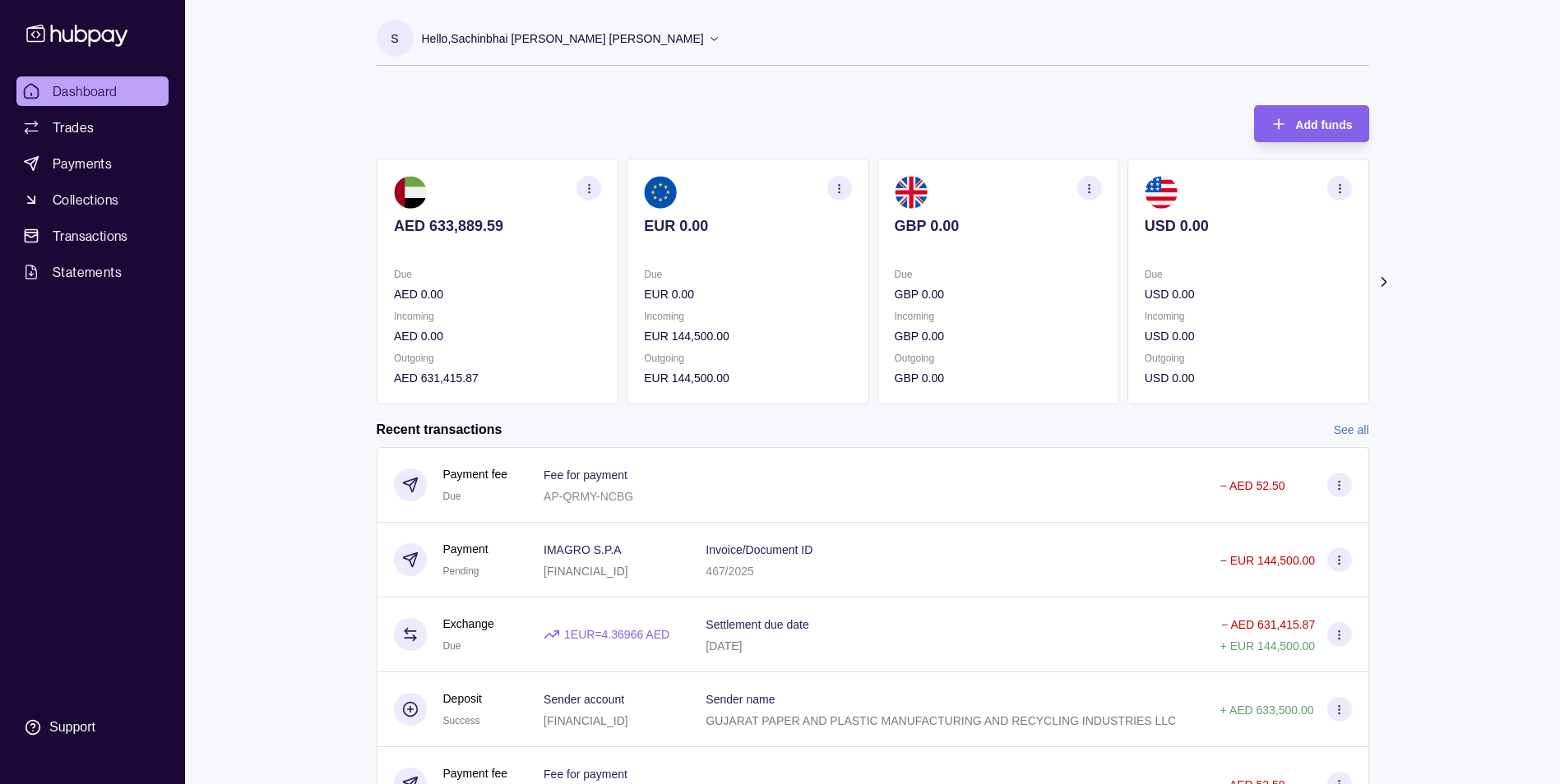
click at [85, 85] on span "Dashboard" at bounding box center [85, 91] width 65 height 20
click at [125, 105] on link "Dashboard" at bounding box center [92, 90] width 152 height 29
click at [122, 98] on link "Dashboard" at bounding box center [92, 90] width 152 height 29
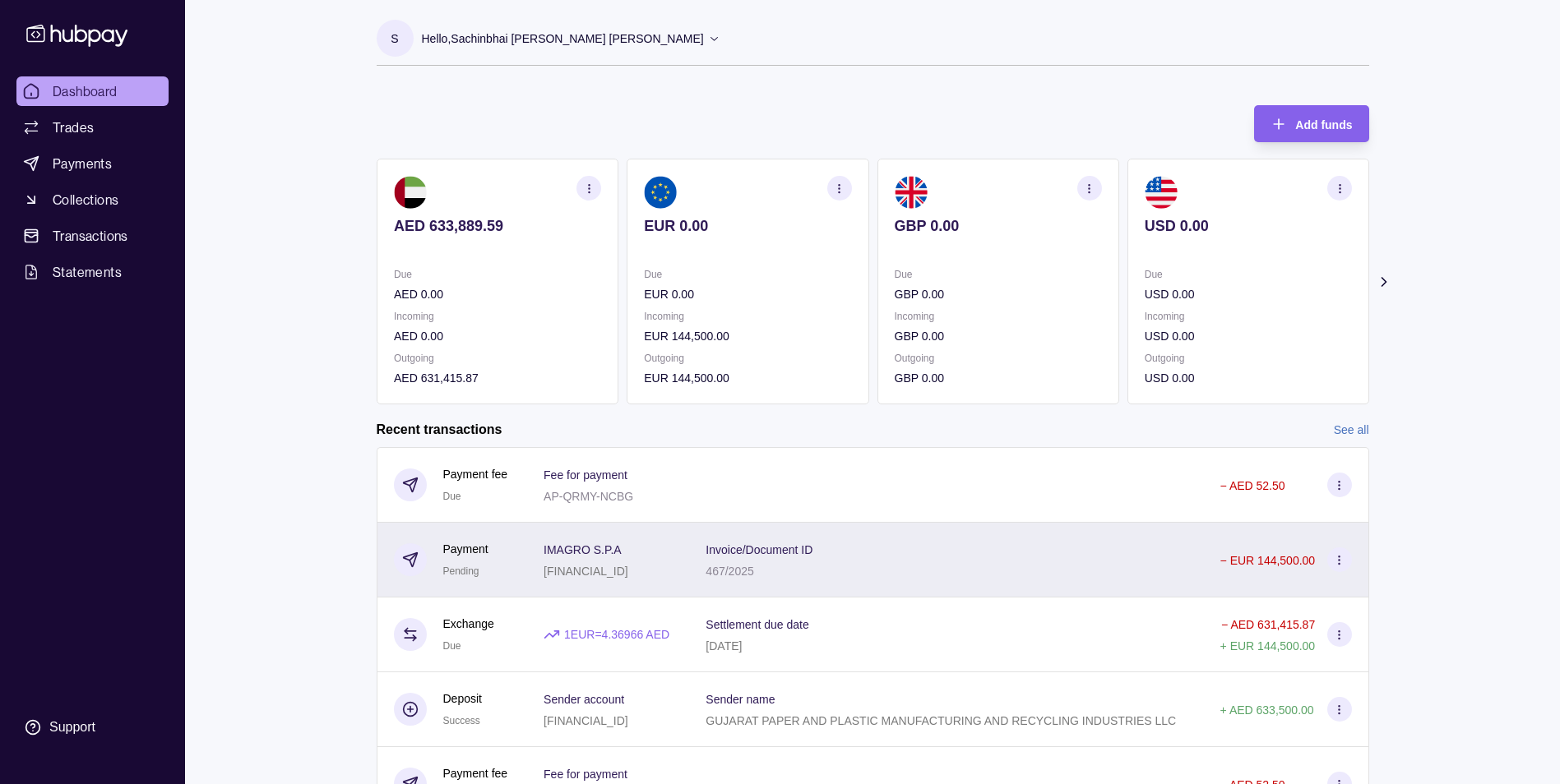
click at [1007, 581] on div "Invoice/Document ID 467/2025" at bounding box center [946, 559] width 481 height 41
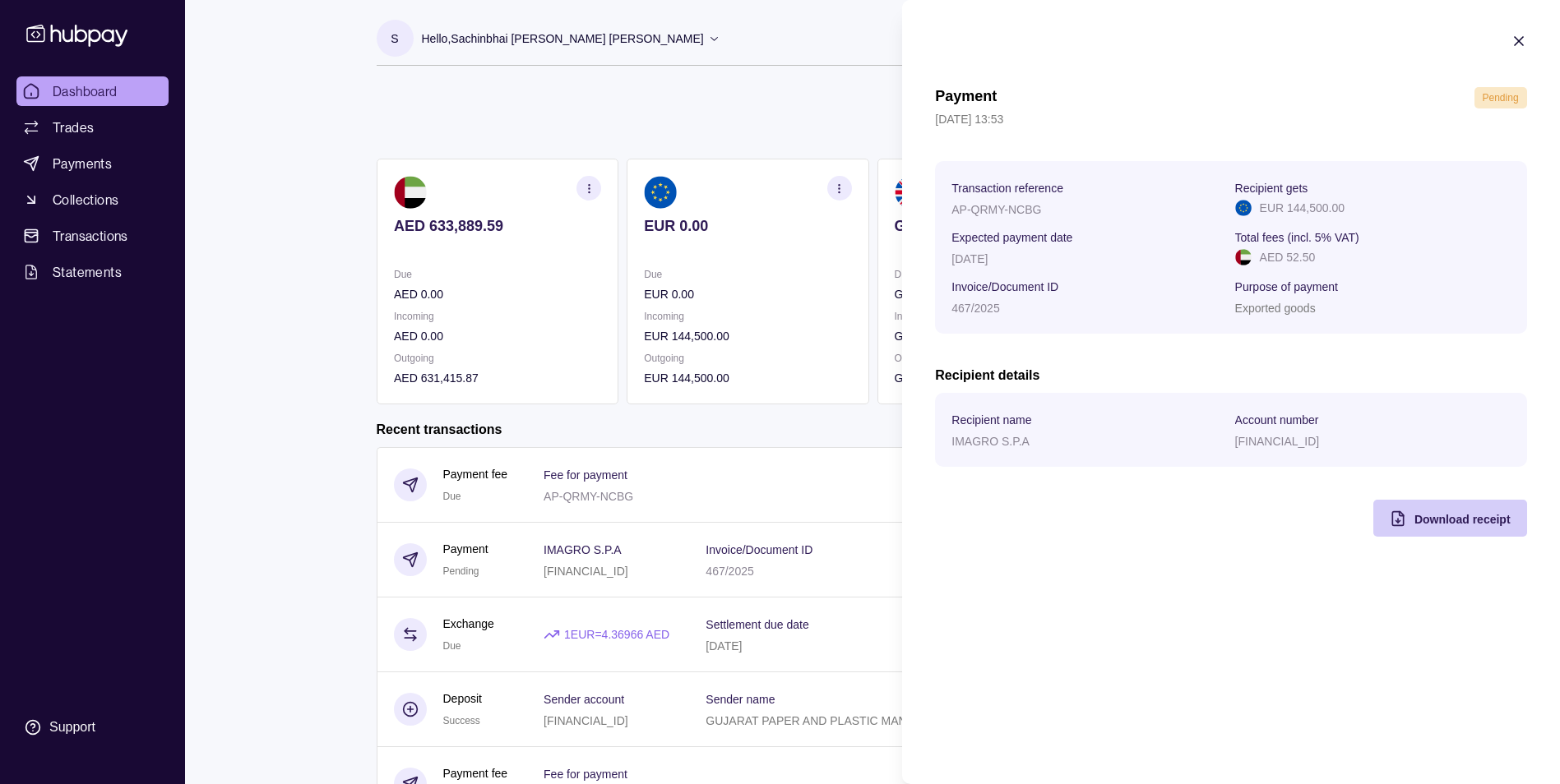
click at [1449, 519] on span "Download receipt" at bounding box center [1462, 520] width 96 height 13
